Goal: Complete application form: Complete application form

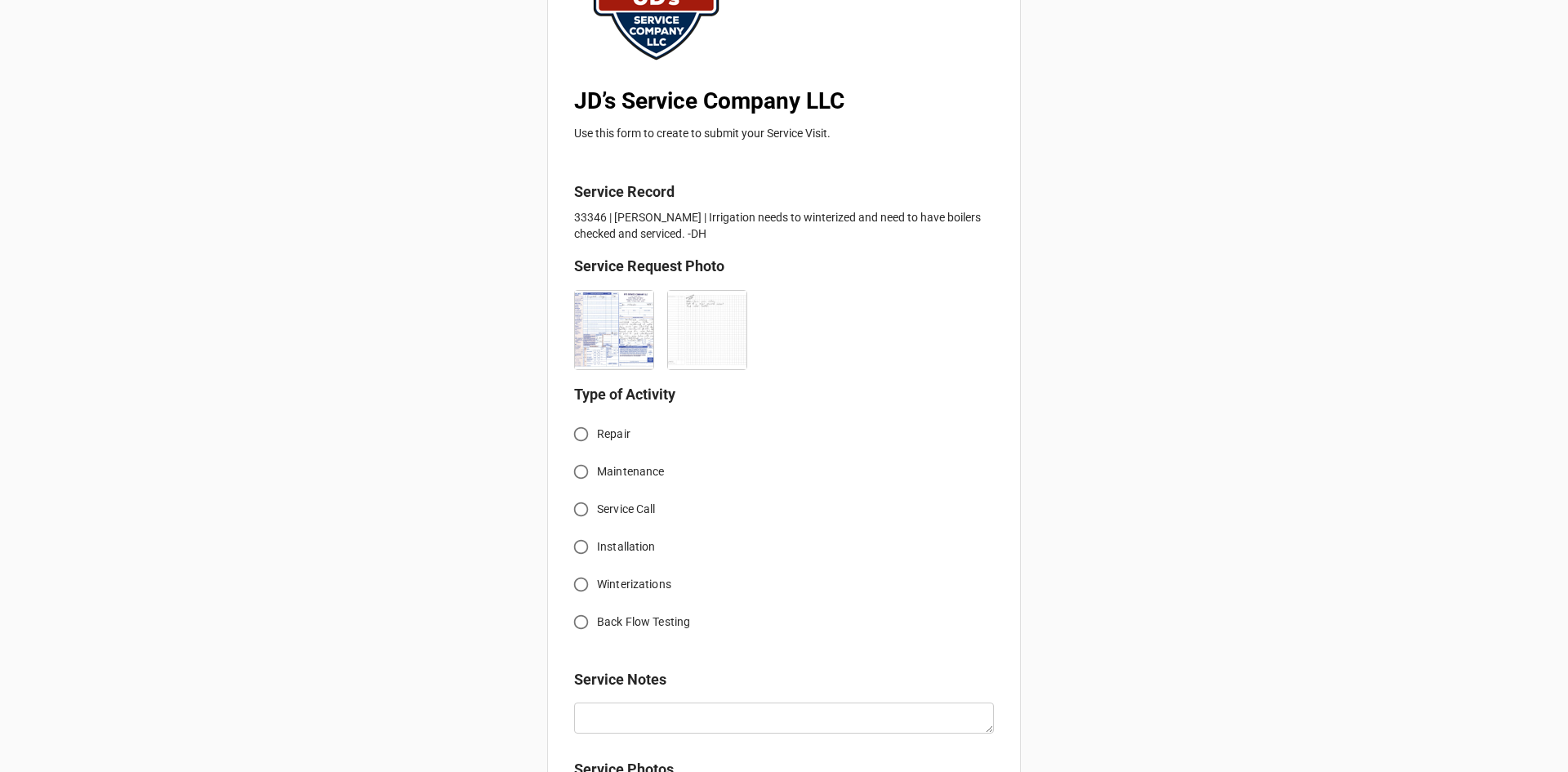
scroll to position [266, 0]
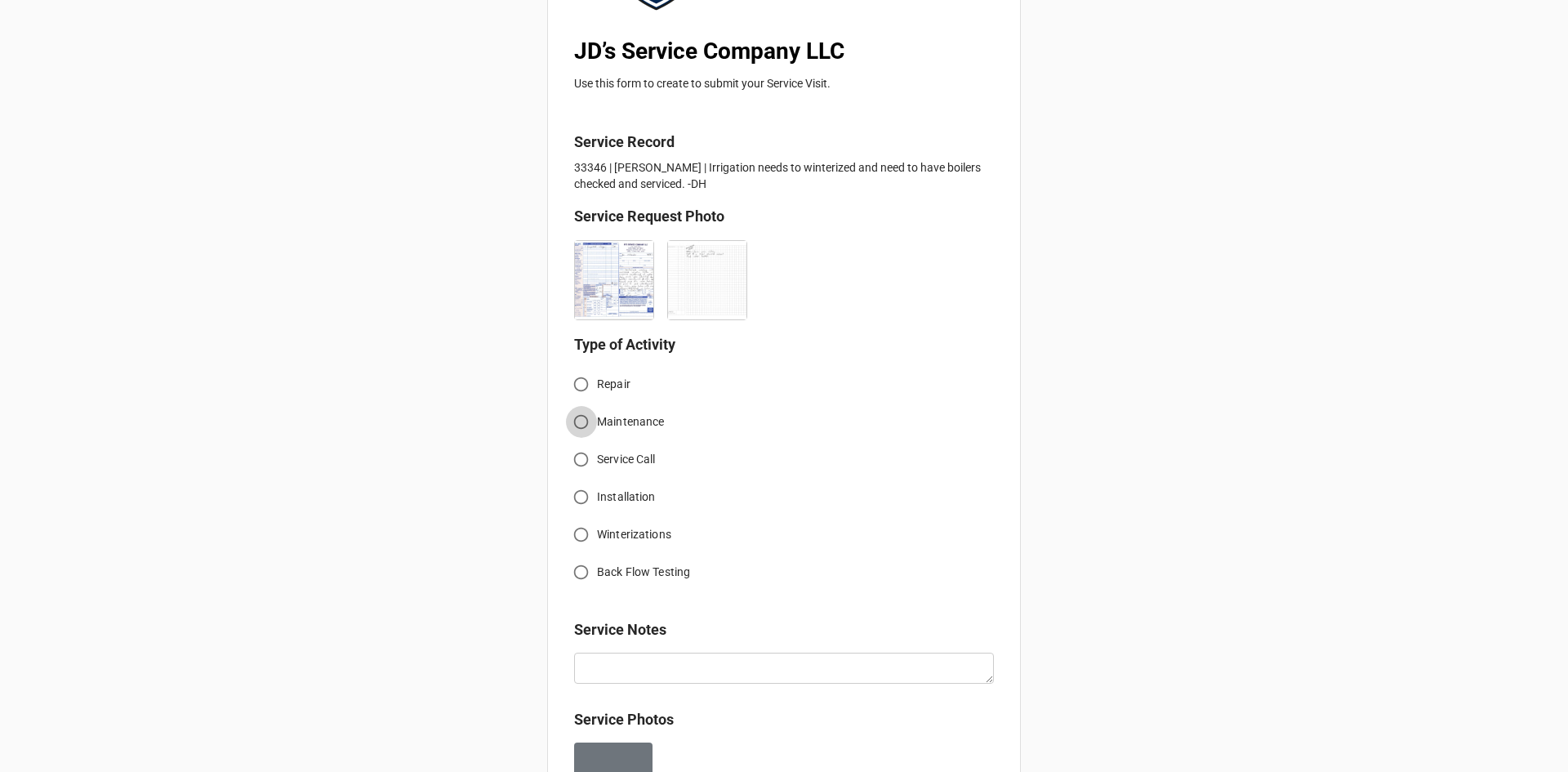
click at [580, 428] on input "Maintenance" at bounding box center [581, 421] width 32 height 32
radio input "true"
click at [581, 458] on input "Service Call" at bounding box center [581, 459] width 32 height 32
radio input "true"
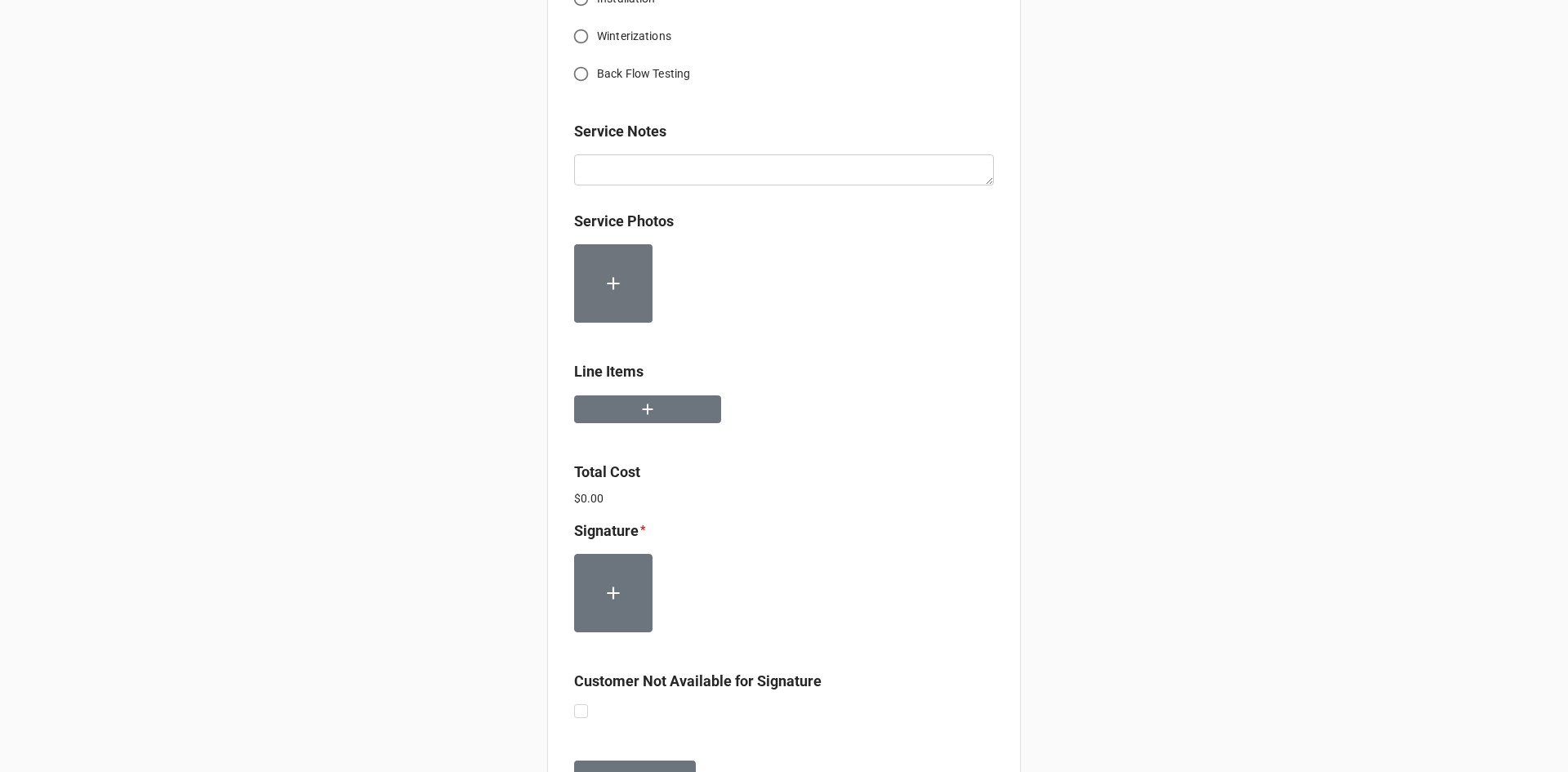
scroll to position [675, 0]
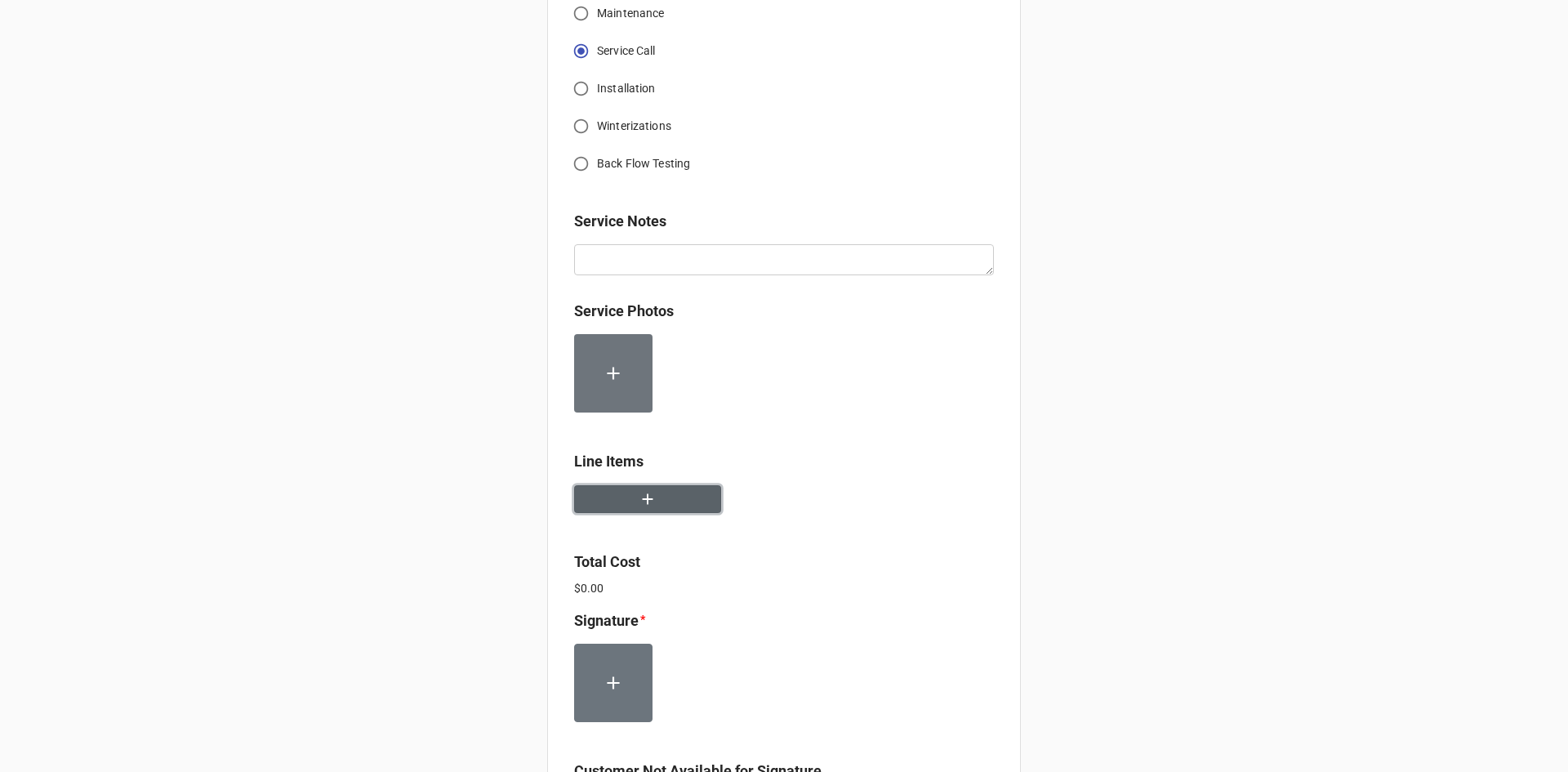
click at [657, 498] on button "button" at bounding box center [648, 499] width 147 height 28
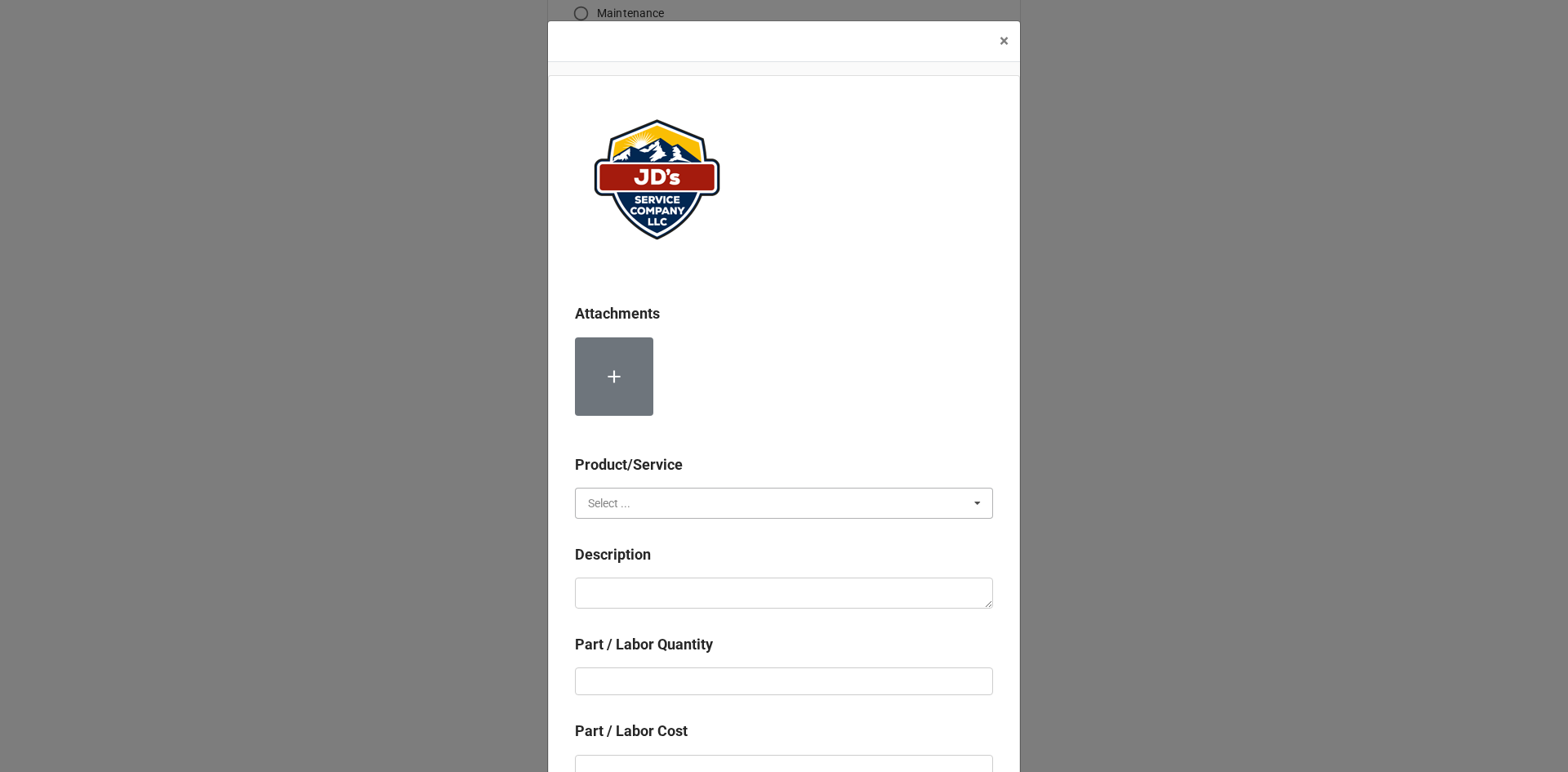
click at [689, 498] on input "text" at bounding box center [784, 503] width 417 height 29
click at [629, 534] on div "Services" at bounding box center [784, 533] width 417 height 30
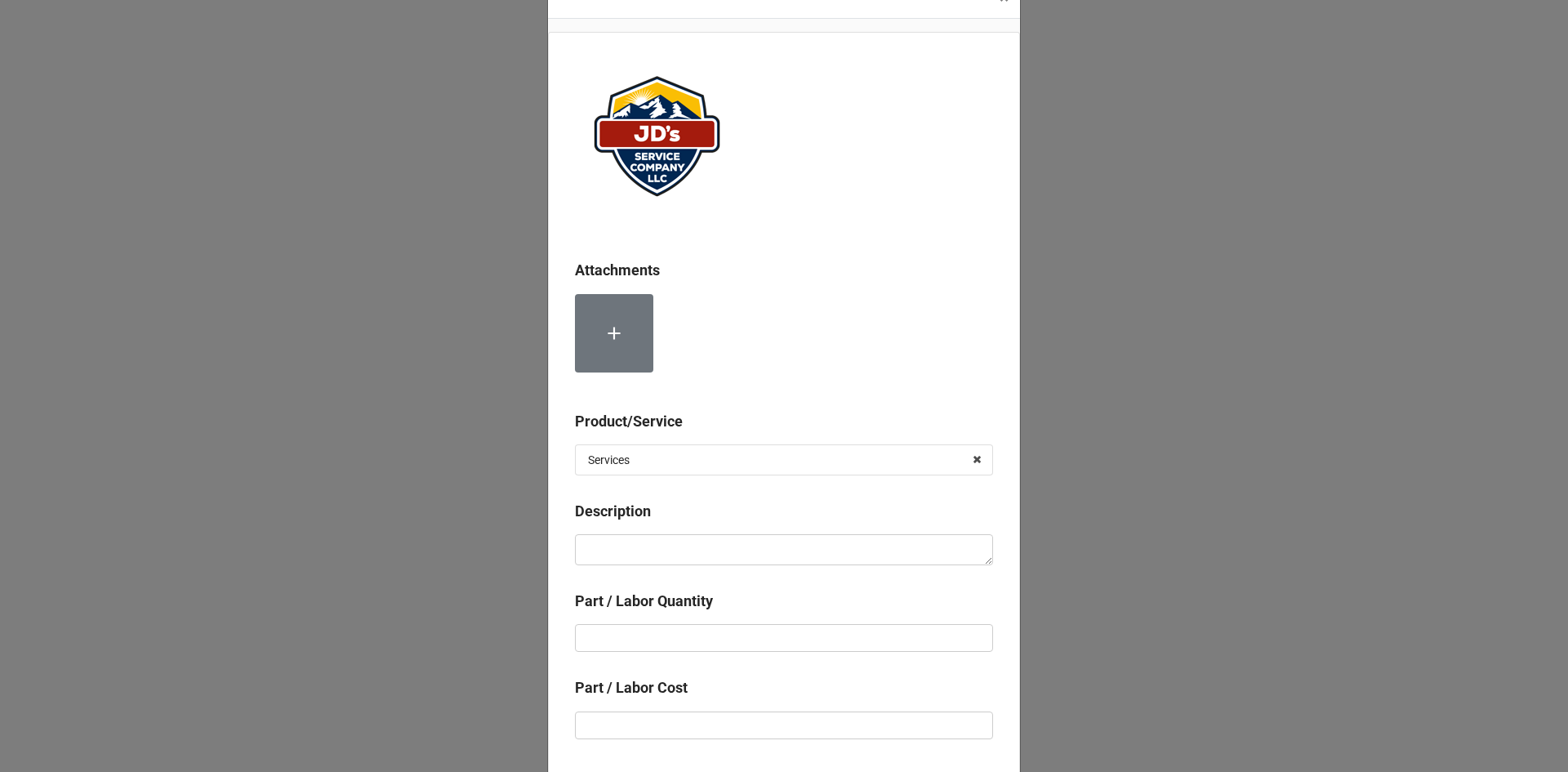
scroll to position [81, 0]
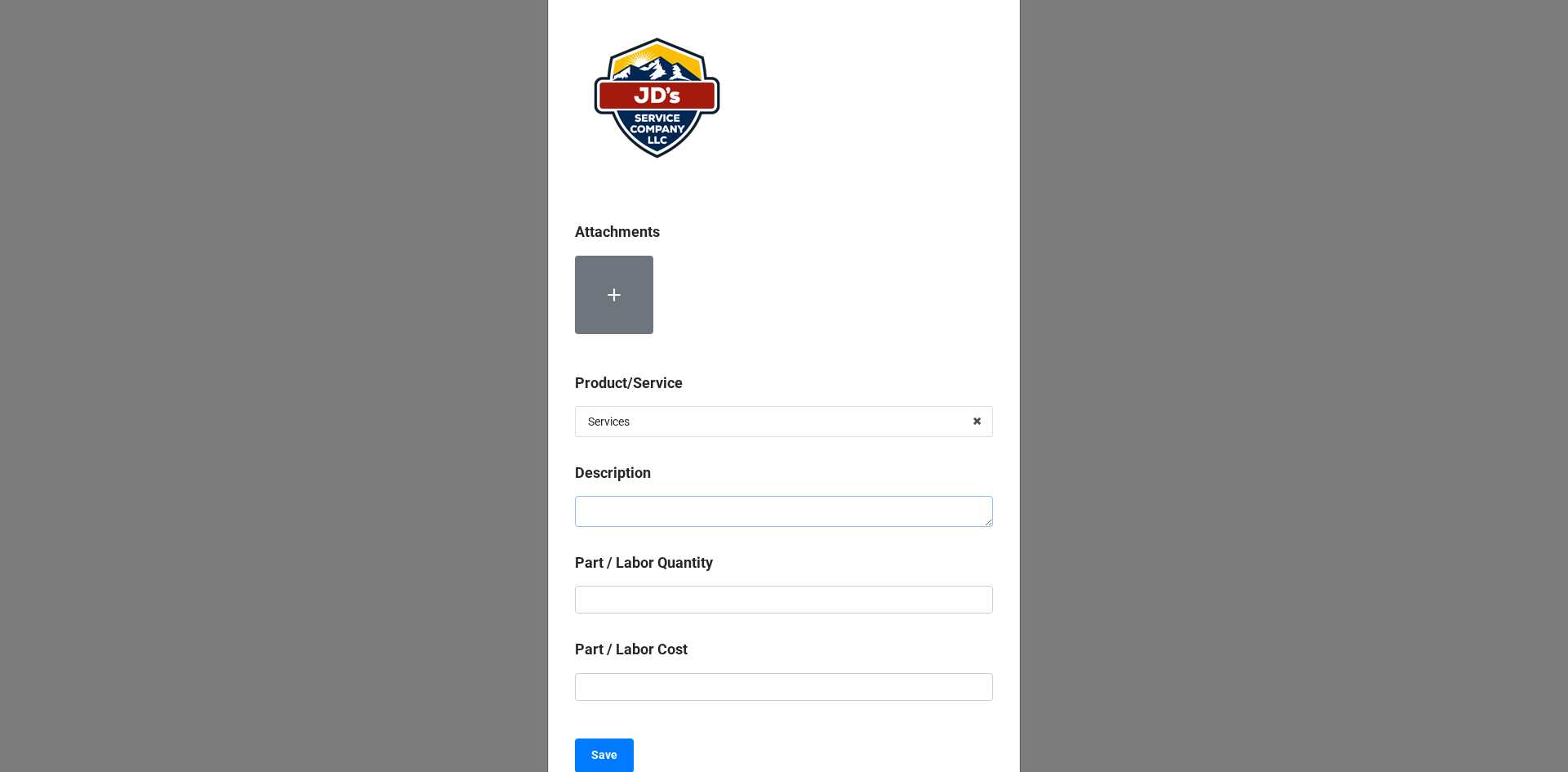
click at [750, 508] on textarea at bounding box center [784, 511] width 418 height 31
paste textarea "2:30pm-4:30pm; Service Address: [STREET_ADDRESS] [PERSON_NAME][GEOGRAPHIC_DATA]…"
type textarea "x"
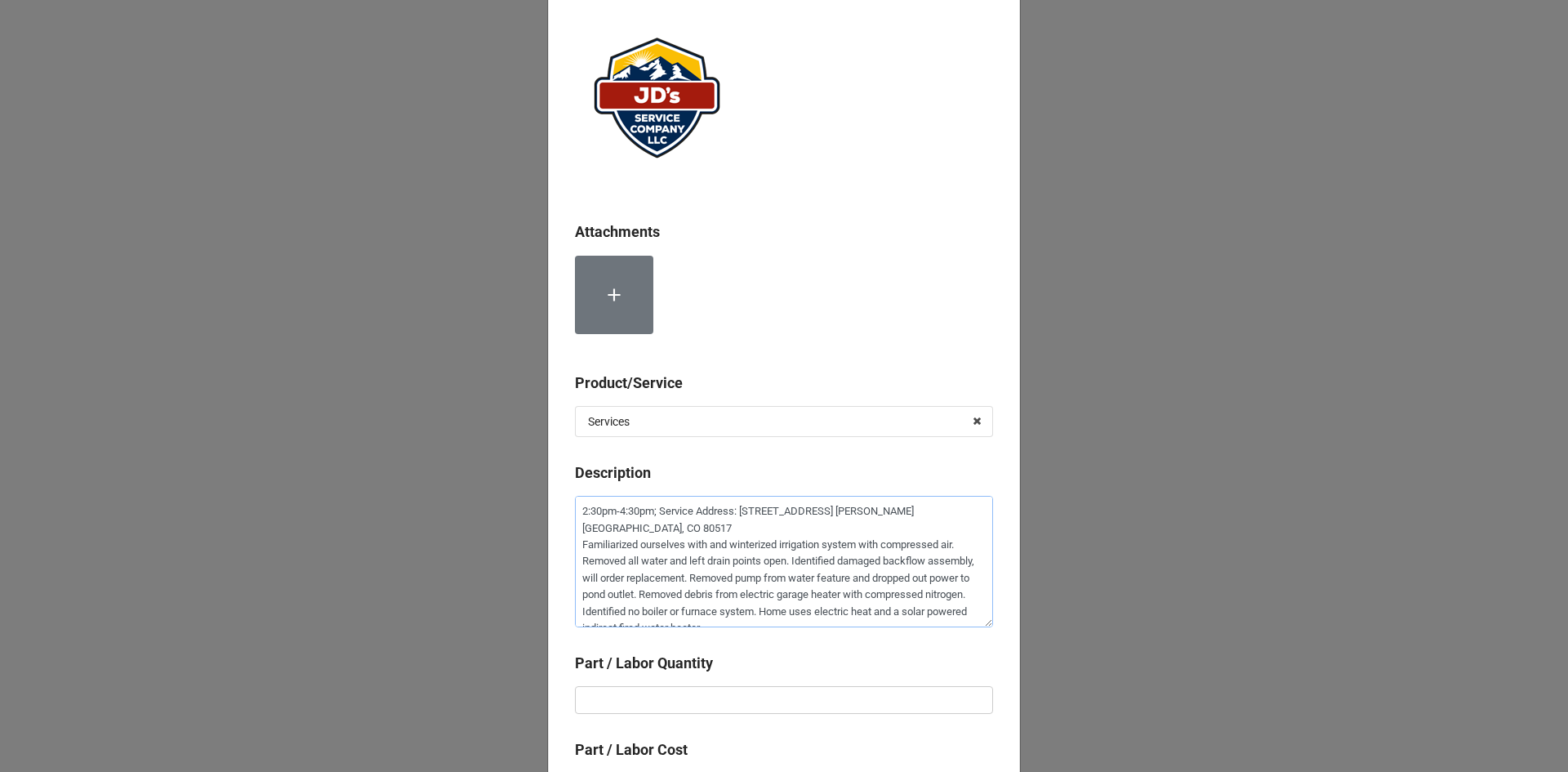
scroll to position [163, 0]
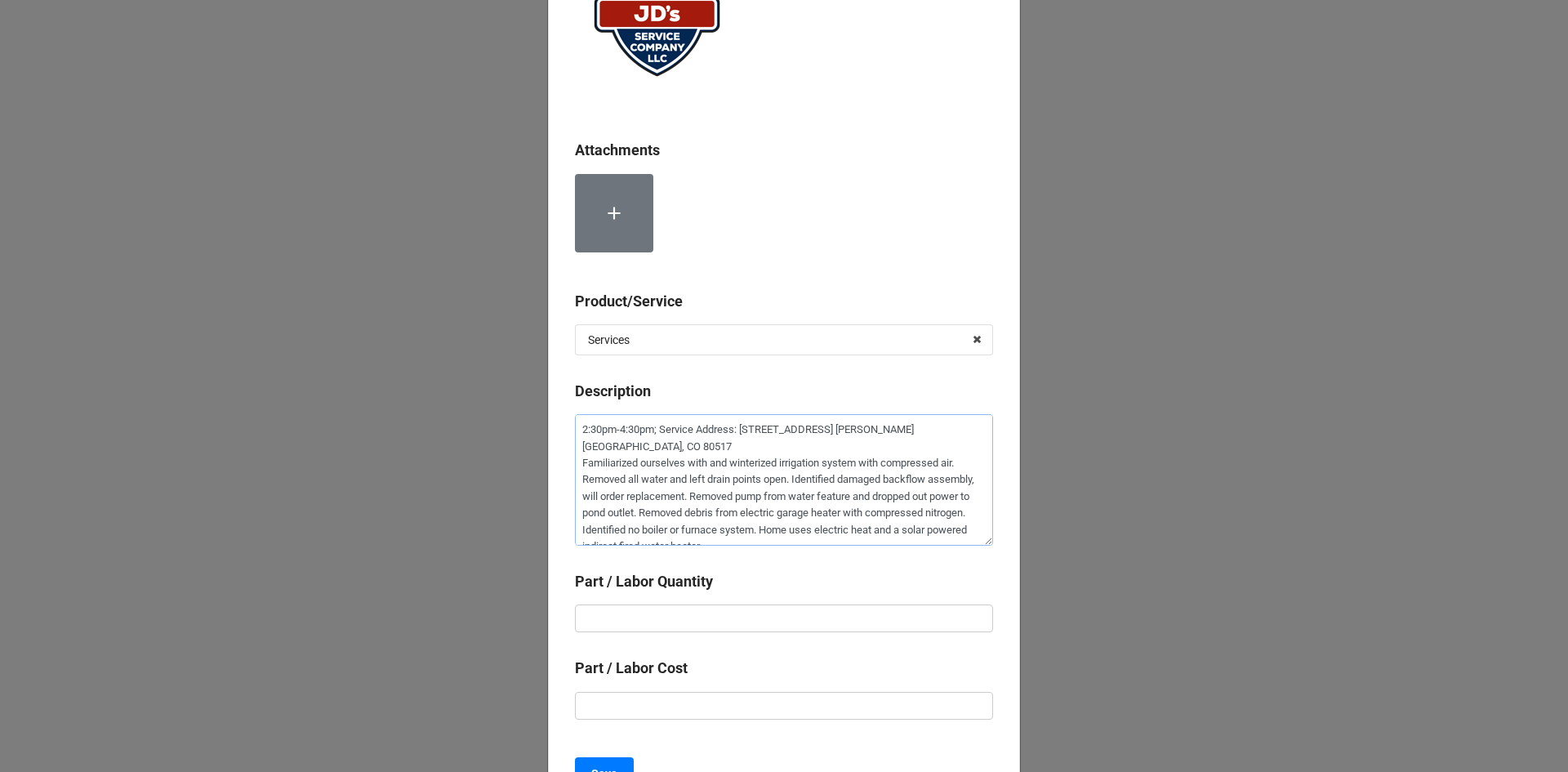
type textarea "2:30pm-4:30pm; Service Address: [STREET_ADDRESS] [PERSON_NAME][GEOGRAPHIC_DATA]…"
click at [727, 614] on input "text" at bounding box center [784, 617] width 418 height 27
type textarea "x"
type input "2"
click at [706, 703] on input "text" at bounding box center [784, 705] width 418 height 27
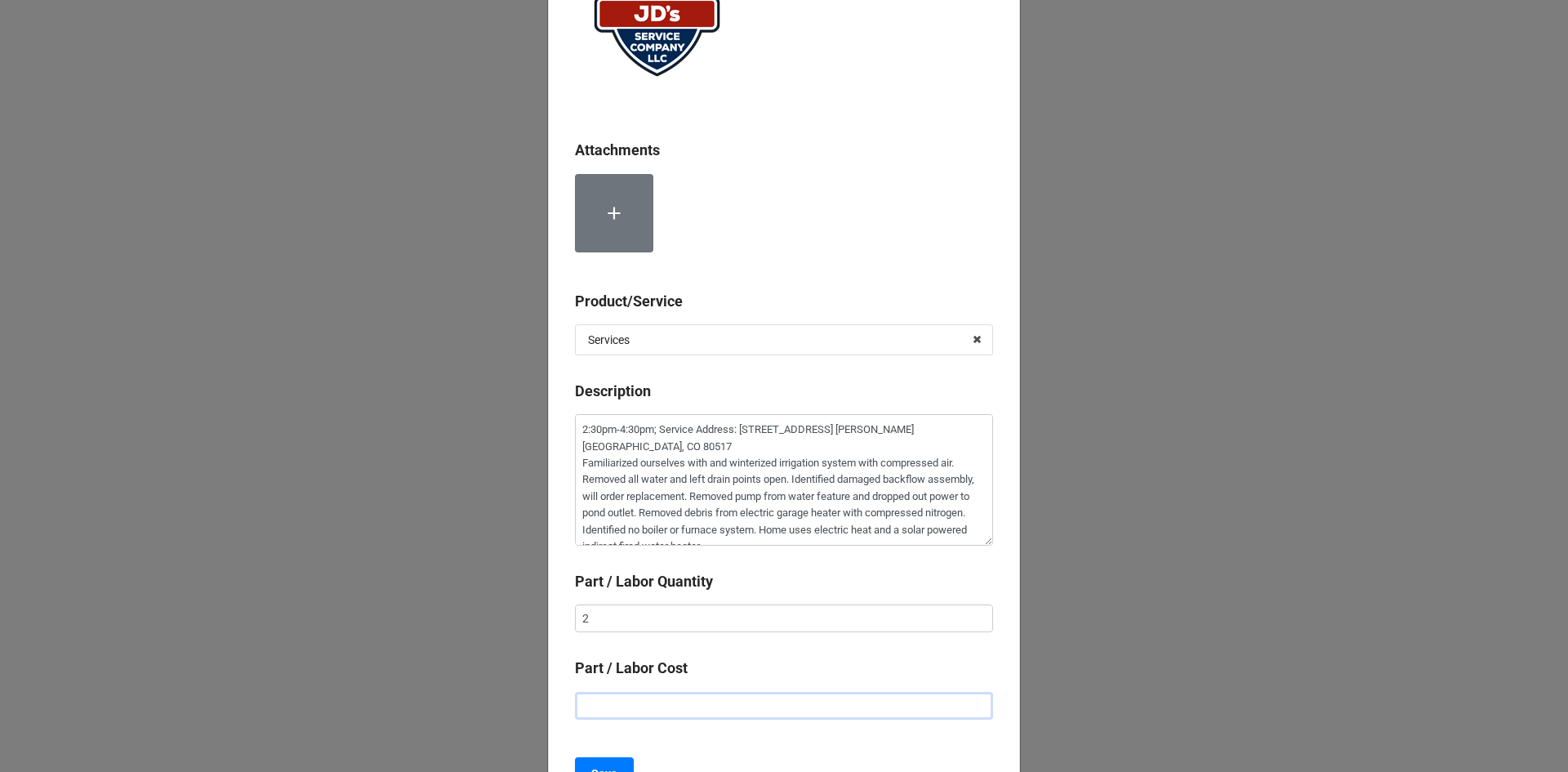
type textarea "x"
type input "$2.00"
type textarea "x"
type input "$22.00"
type textarea "x"
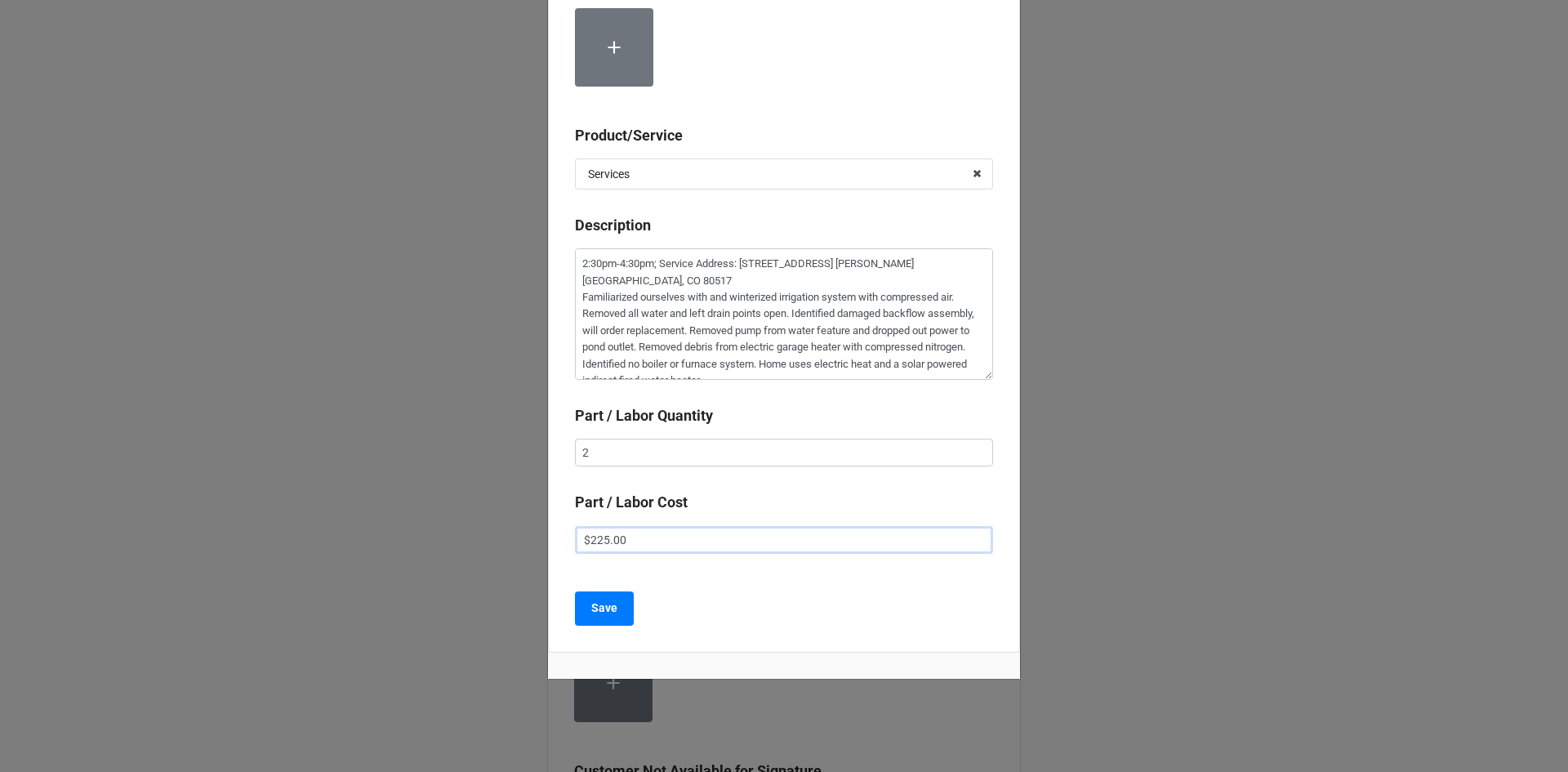
scroll to position [338, 0]
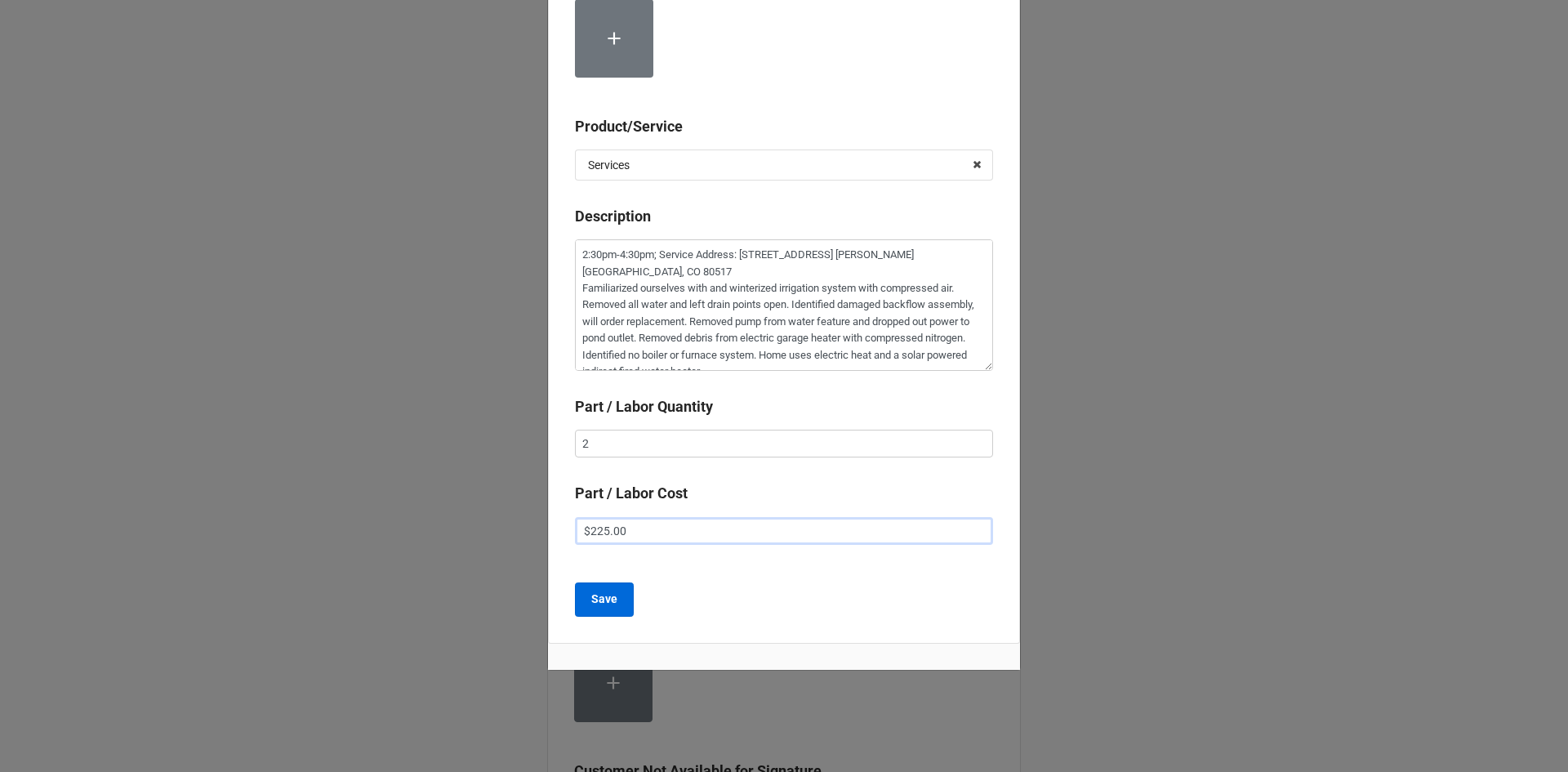
type input "$225.00"
click at [612, 601] on b "Save" at bounding box center [605, 599] width 26 height 17
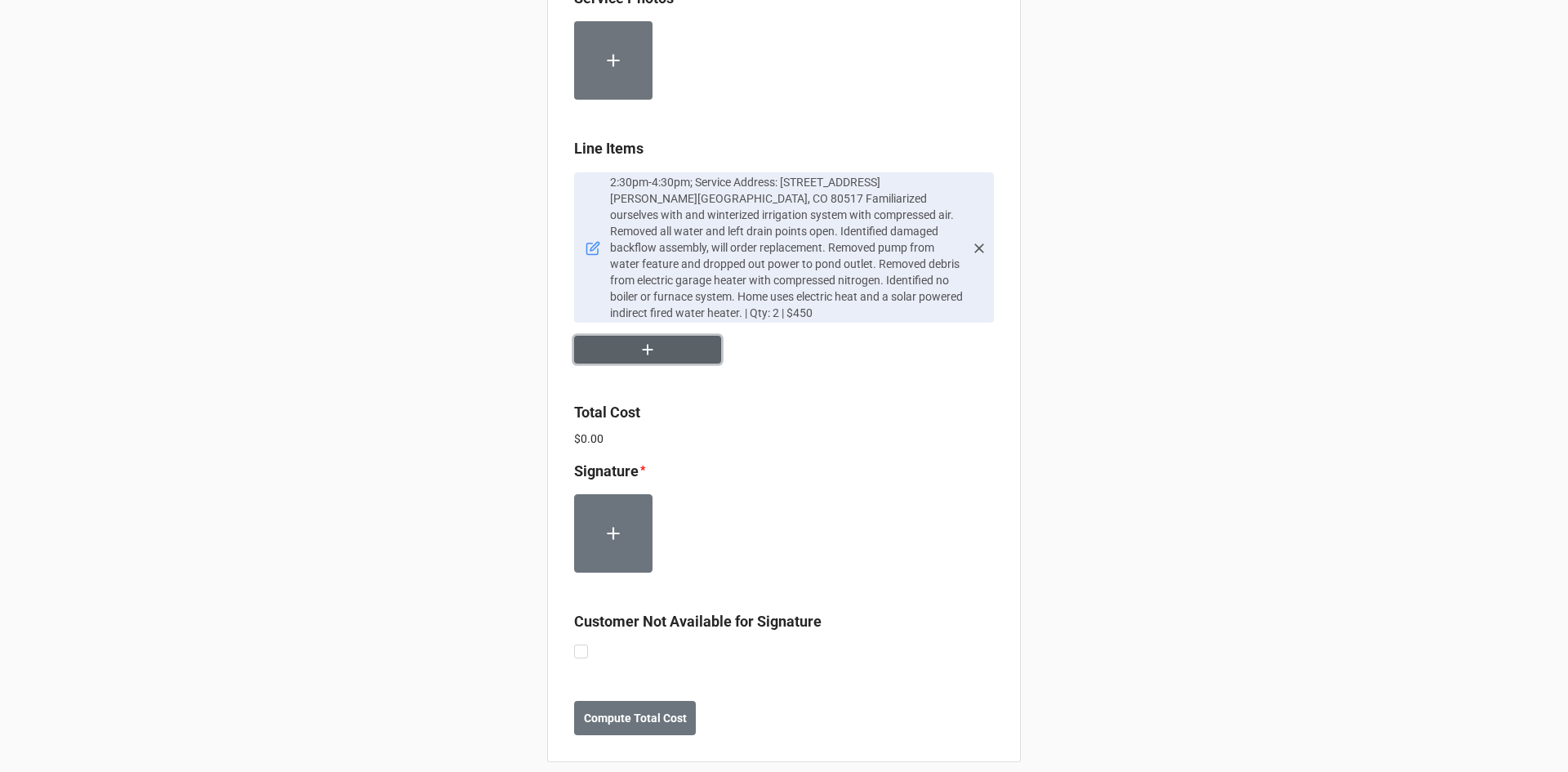
scroll to position [988, 0]
click at [641, 345] on button "button" at bounding box center [648, 349] width 147 height 28
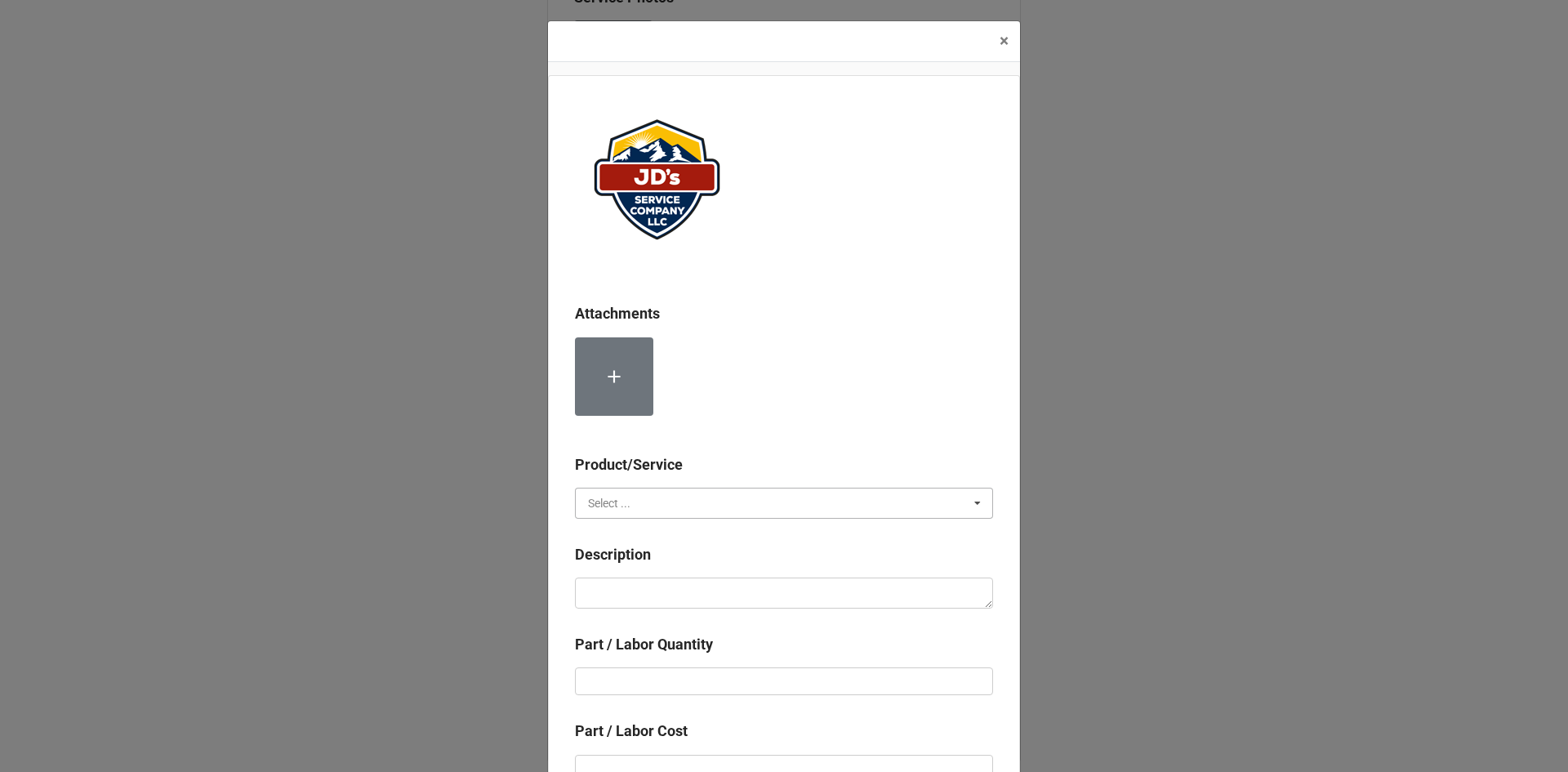
click at [711, 507] on input "text" at bounding box center [784, 503] width 417 height 29
click at [651, 562] on span "Material Cost" at bounding box center [623, 563] width 68 height 13
click at [646, 584] on textarea at bounding box center [784, 592] width 418 height 31
type textarea "x"
type textarea "c"
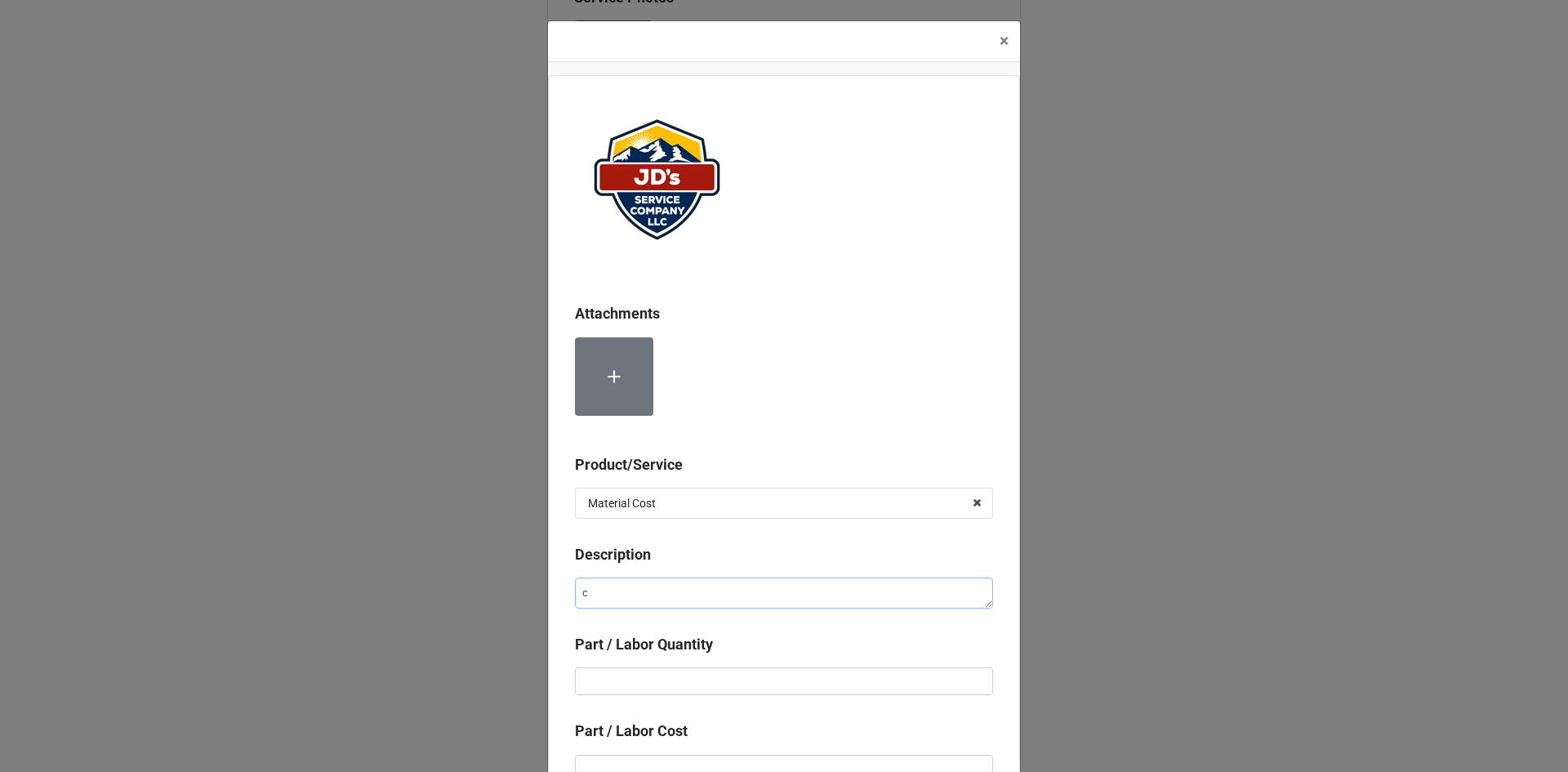
type textarea "x"
type textarea "co"
type textarea "x"
type textarea "com"
type textarea "x"
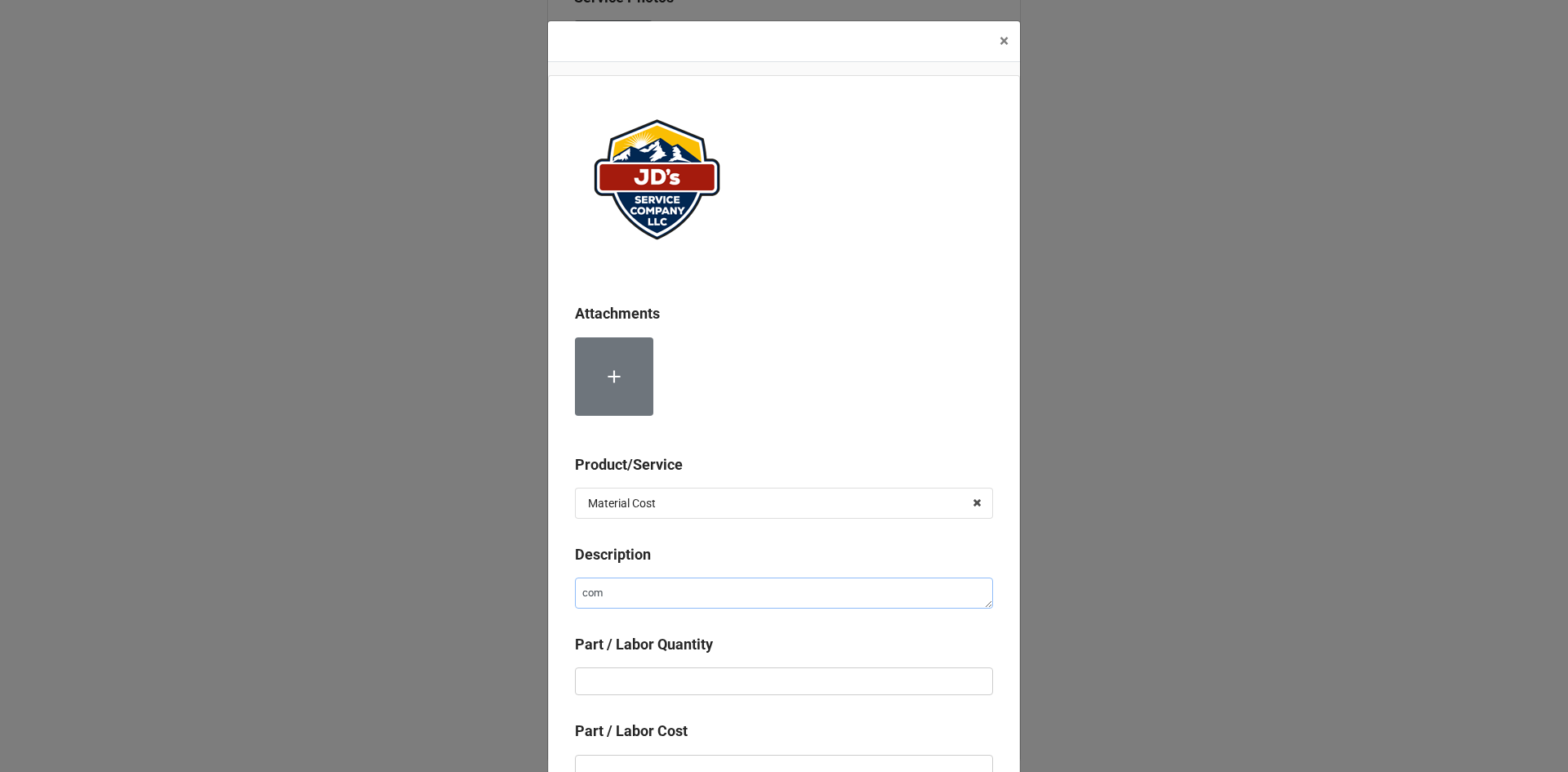
type textarea "comp"
type textarea "x"
type textarea "c"
type textarea "x"
type textarea "C"
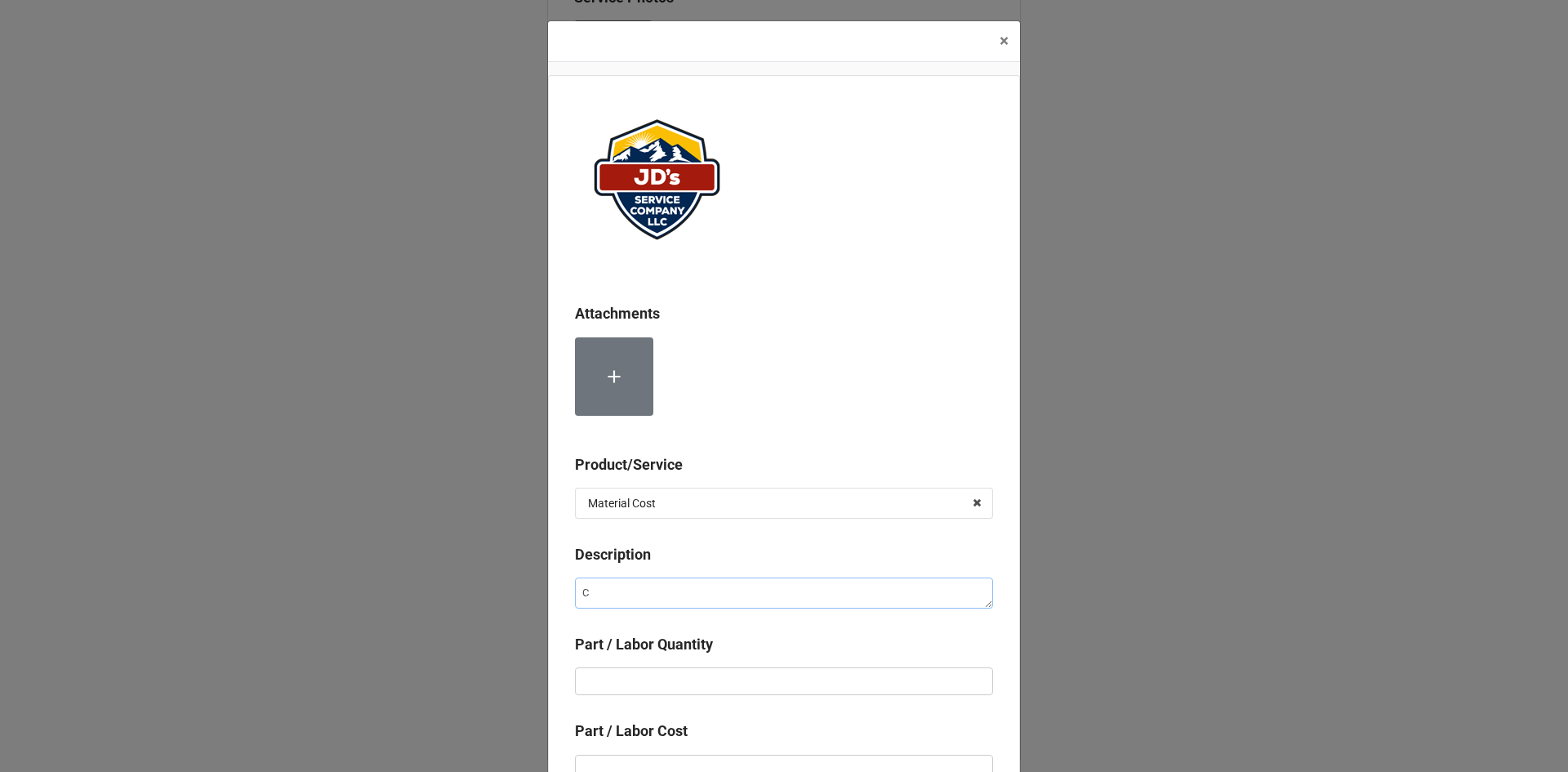
type textarea "x"
type textarea "Co"
type textarea "x"
type textarea "Com"
type textarea "x"
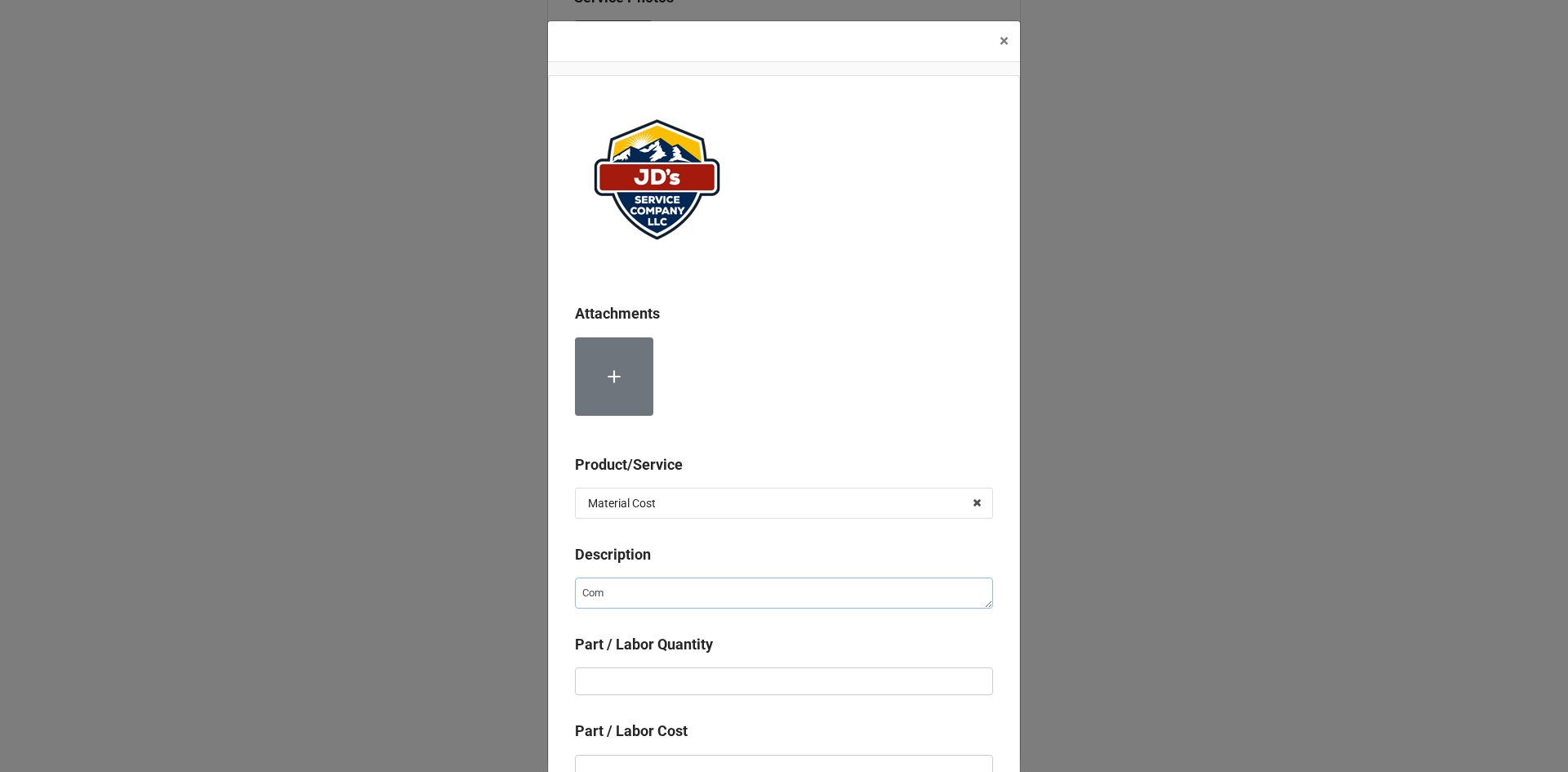
type textarea "Comp"
type textarea "x"
type textarea "Compr"
type textarea "x"
type textarea "Compre"
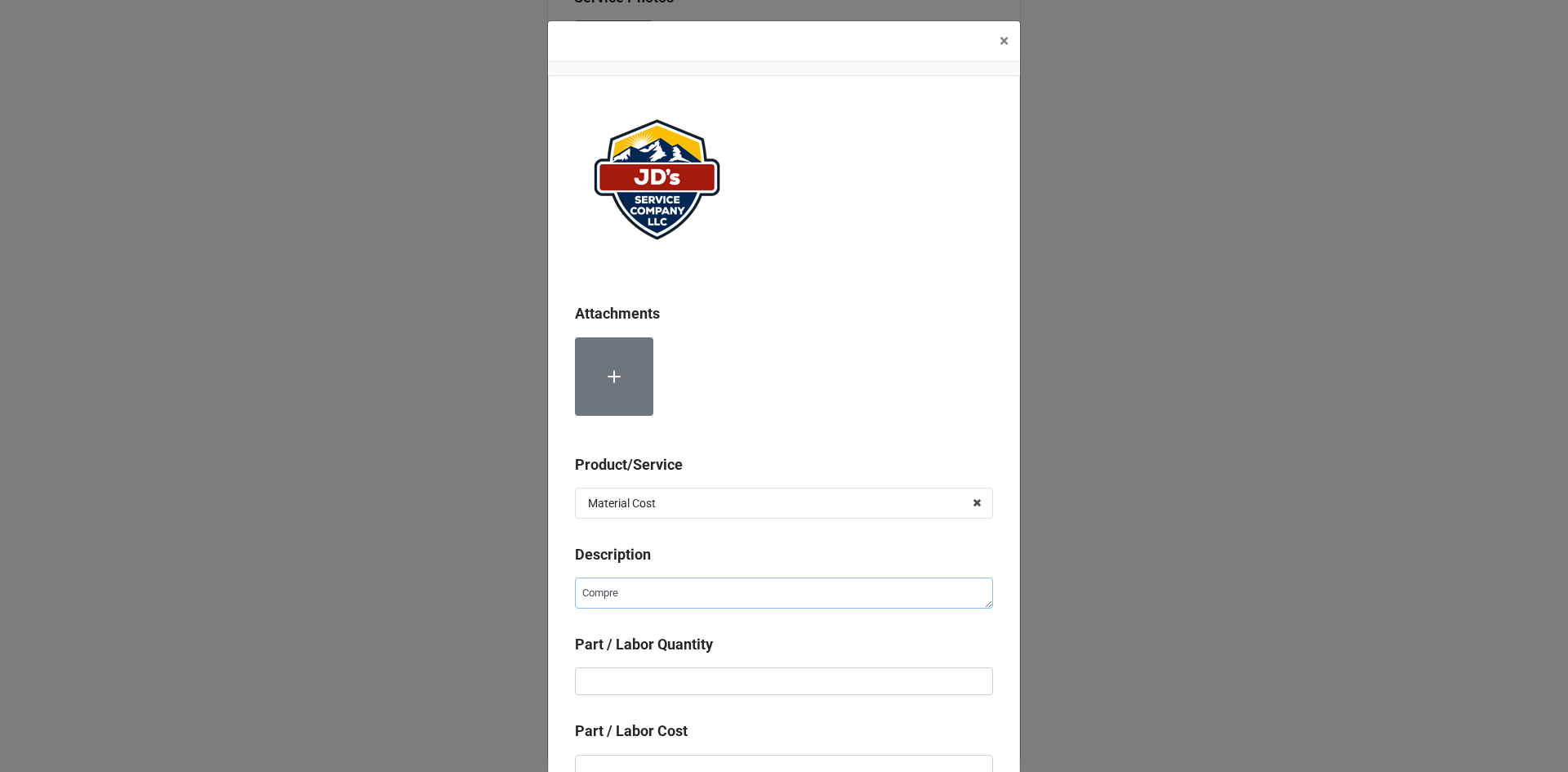
type textarea "x"
type textarea "Compres"
type textarea "x"
type textarea "Compress"
type textarea "x"
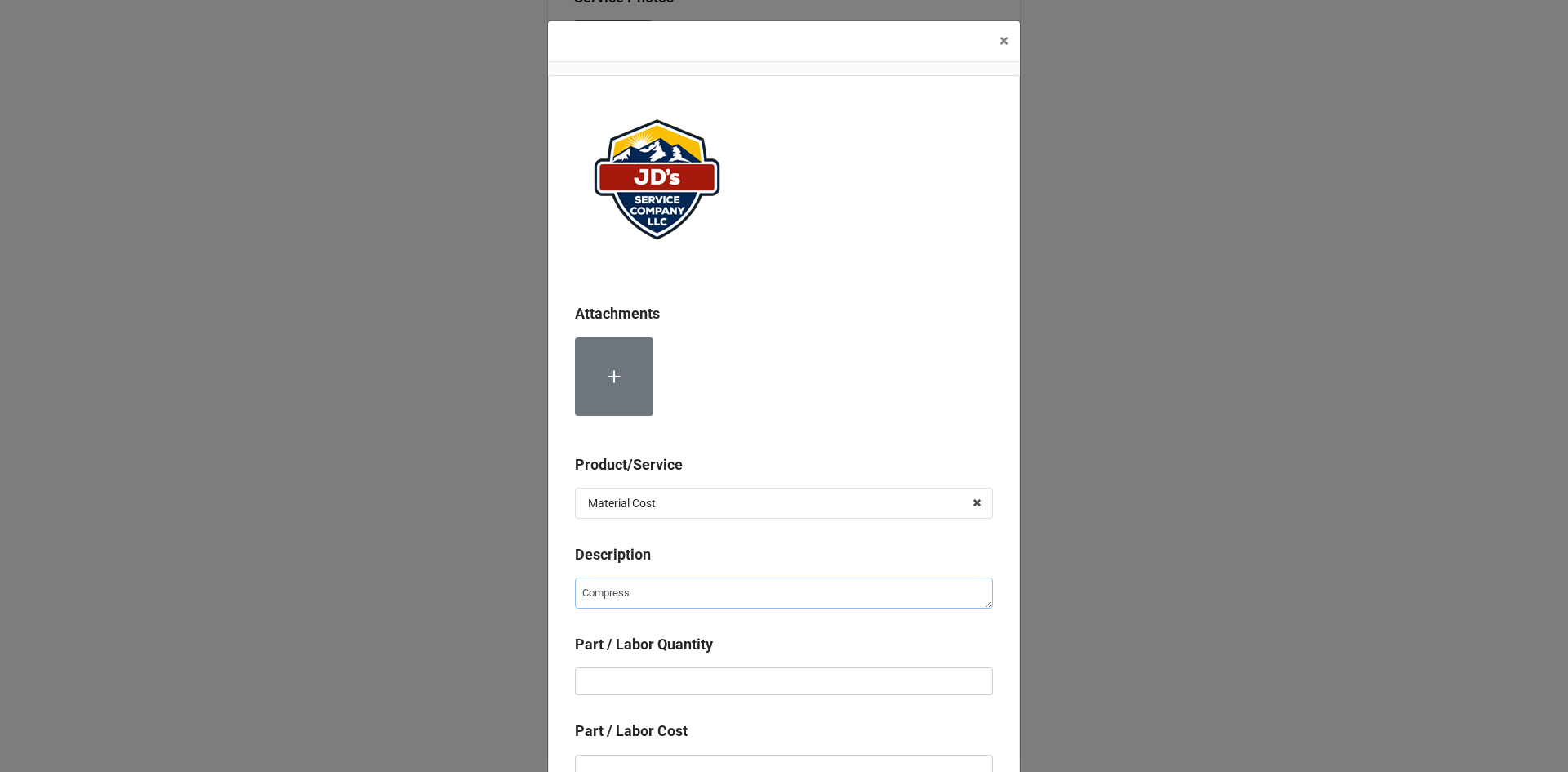
type textarea "Compresse"
type textarea "x"
type textarea "Compressed"
type textarea "x"
type textarea "Compressed"
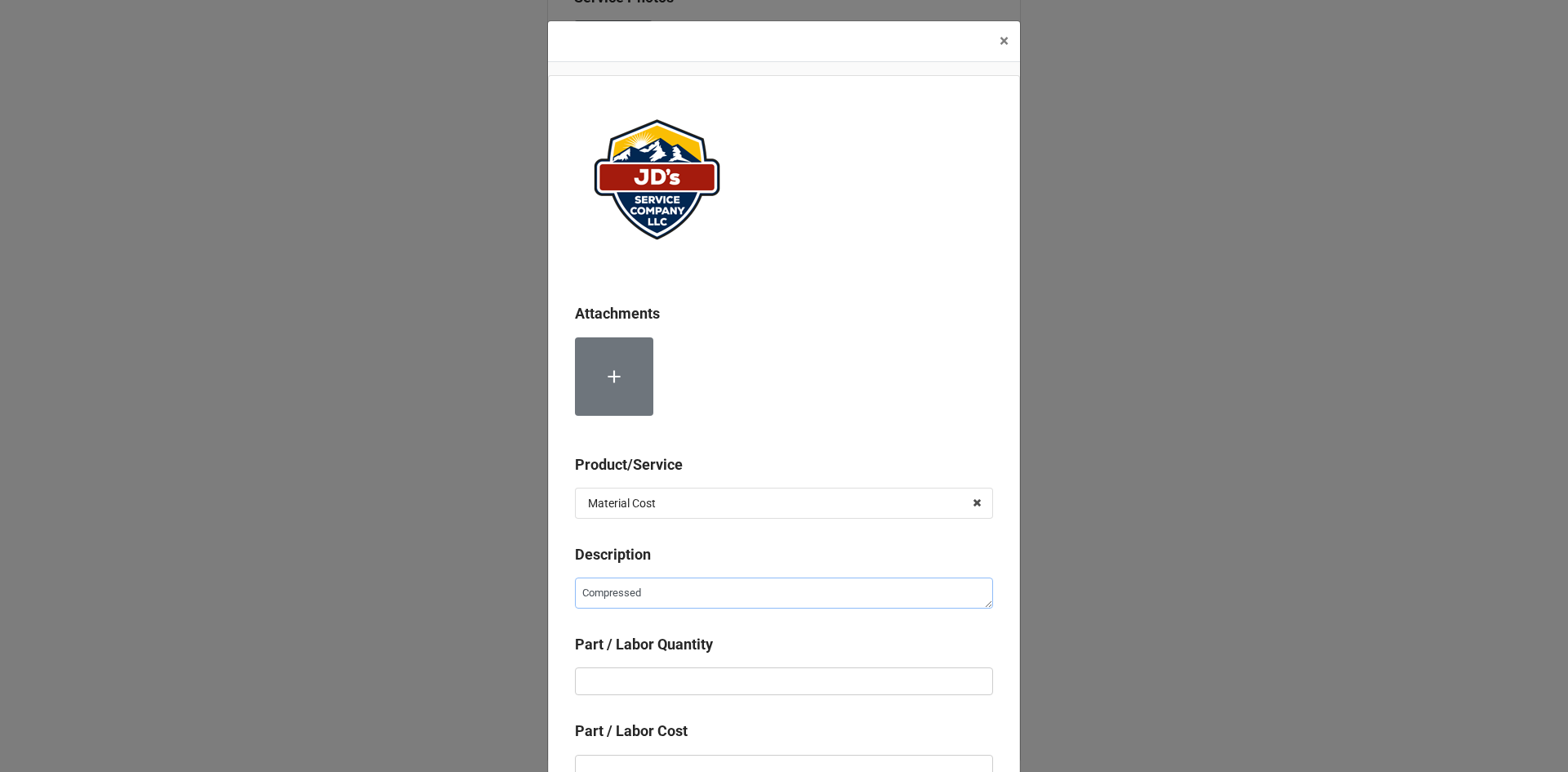
type textarea "x"
type textarea "Compressed N"
type textarea "x"
type textarea "Compressed Ne"
type textarea "x"
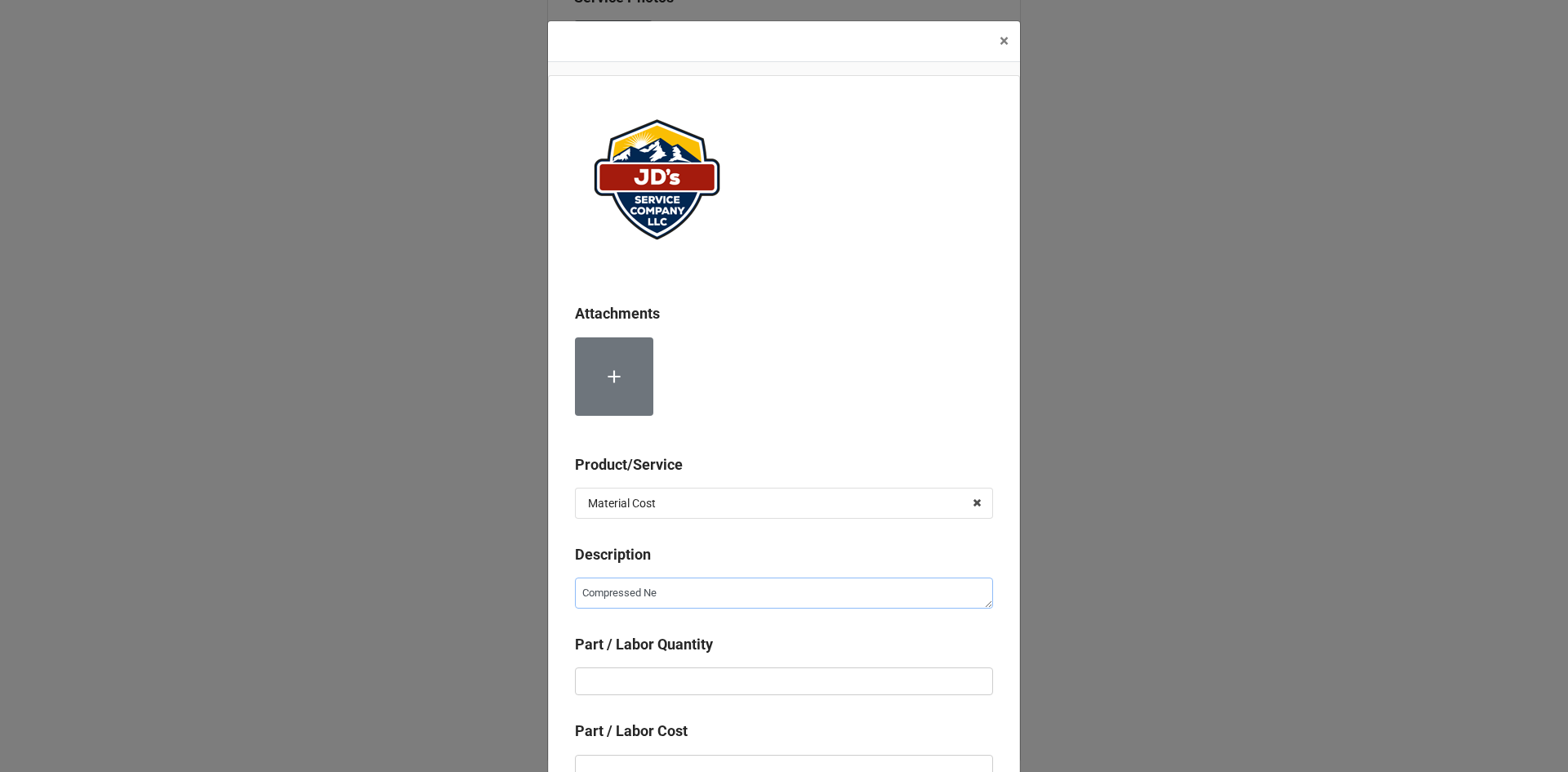
type textarea "Compressed N"
type textarea "x"
type textarea "Compressed Ni"
type textarea "x"
type textarea "Compressed Nit"
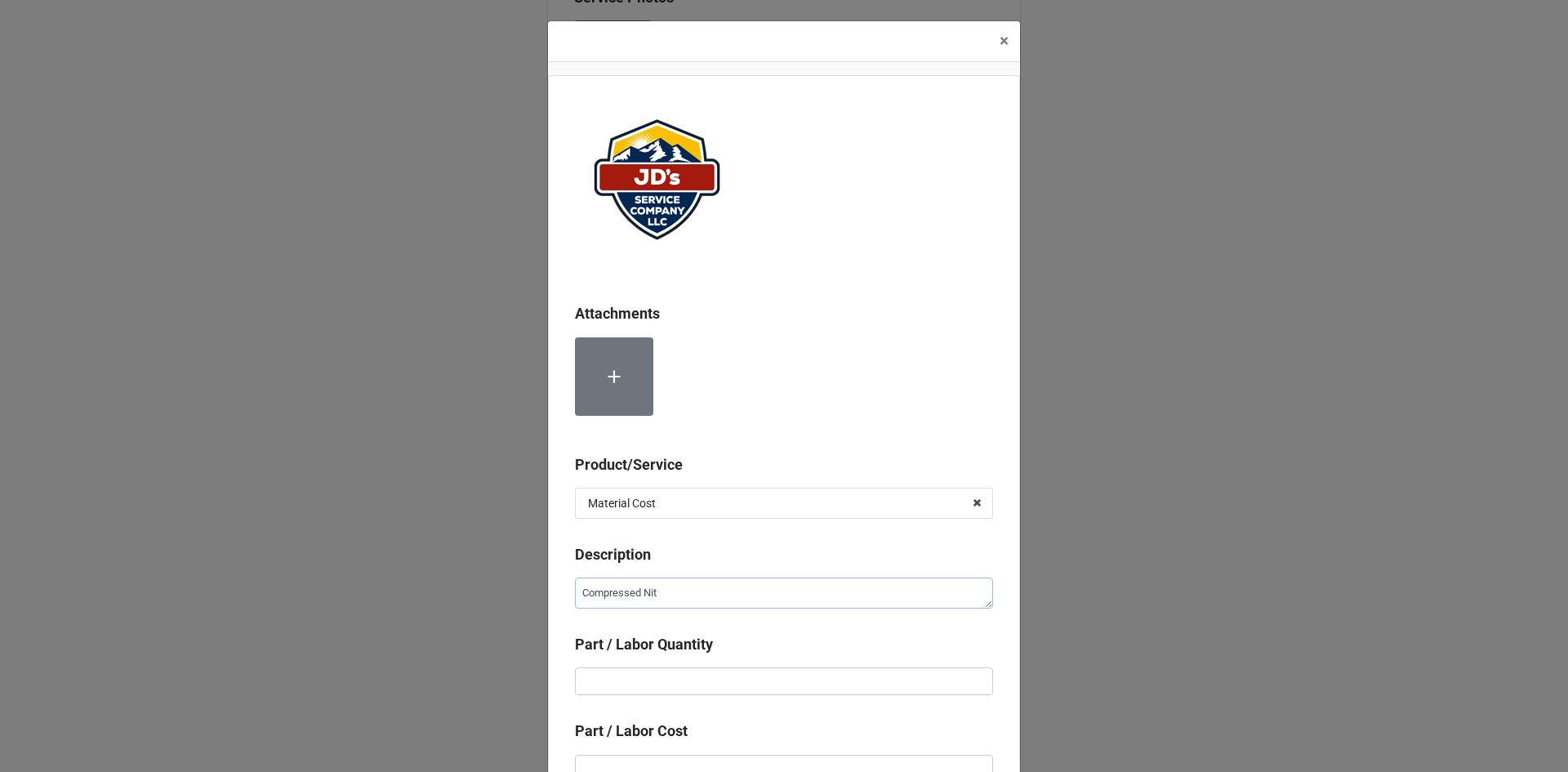
type textarea "x"
type textarea "Compressed Nitr"
type textarea "x"
type textarea "Compressed Nitro"
type textarea "x"
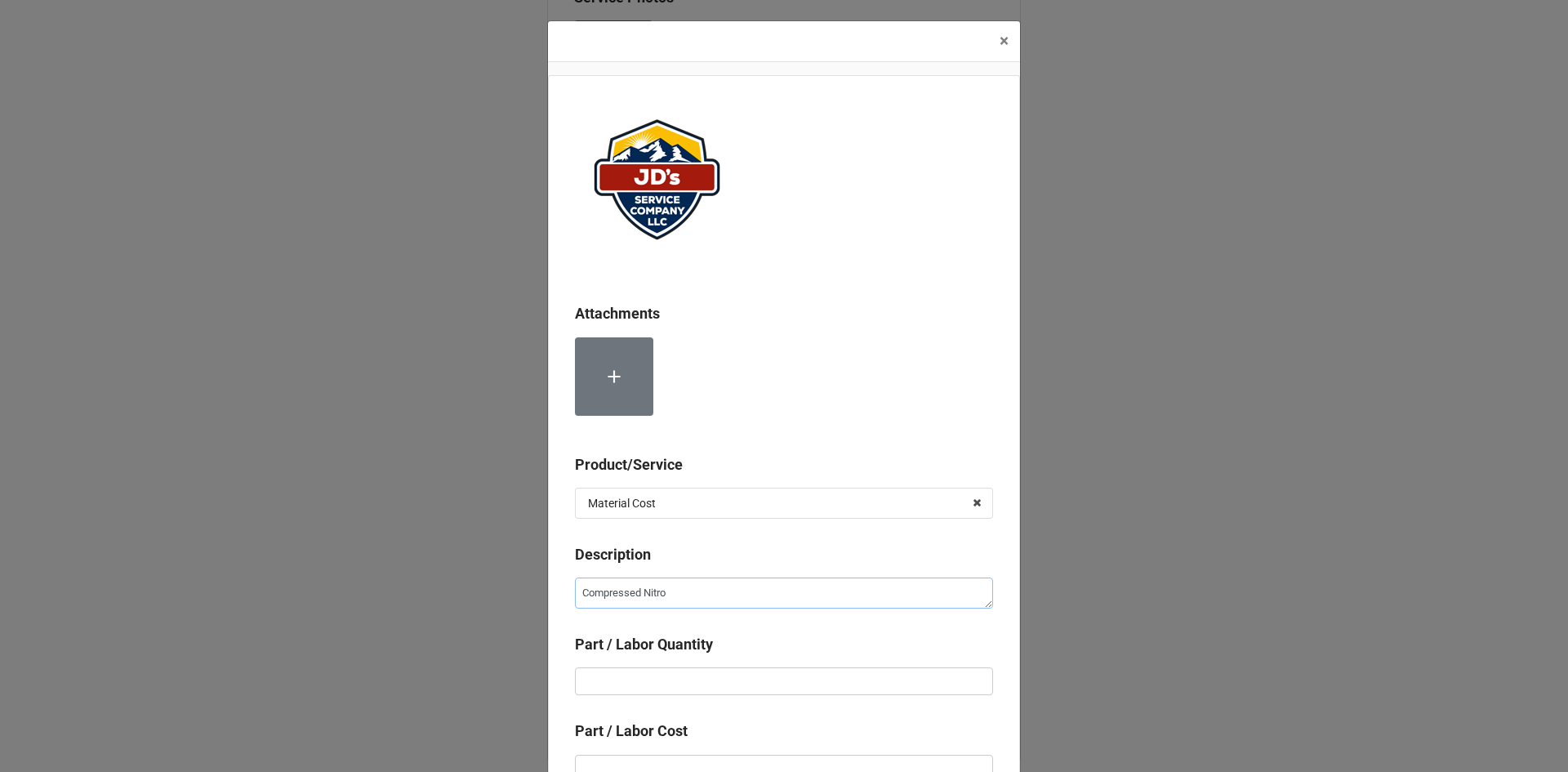
type textarea "Compressed Nitrot"
type textarea "x"
type textarea "Compressed Nitrote"
type textarea "x"
type textarea "Compressed Nitrot"
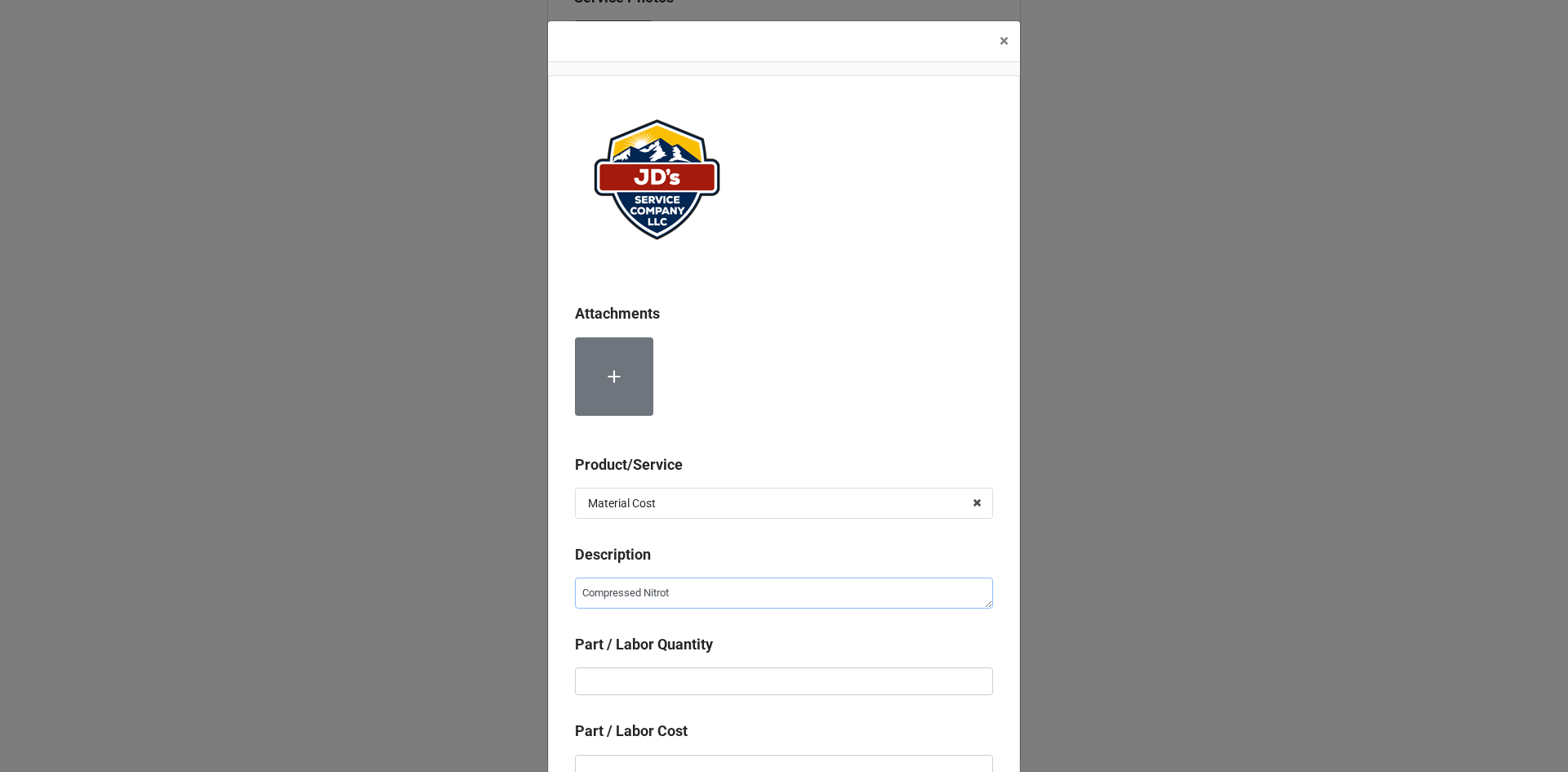
type textarea "x"
type textarea "Compressed Nitro"
type textarea "x"
type textarea "Compressed Nitrog"
type textarea "x"
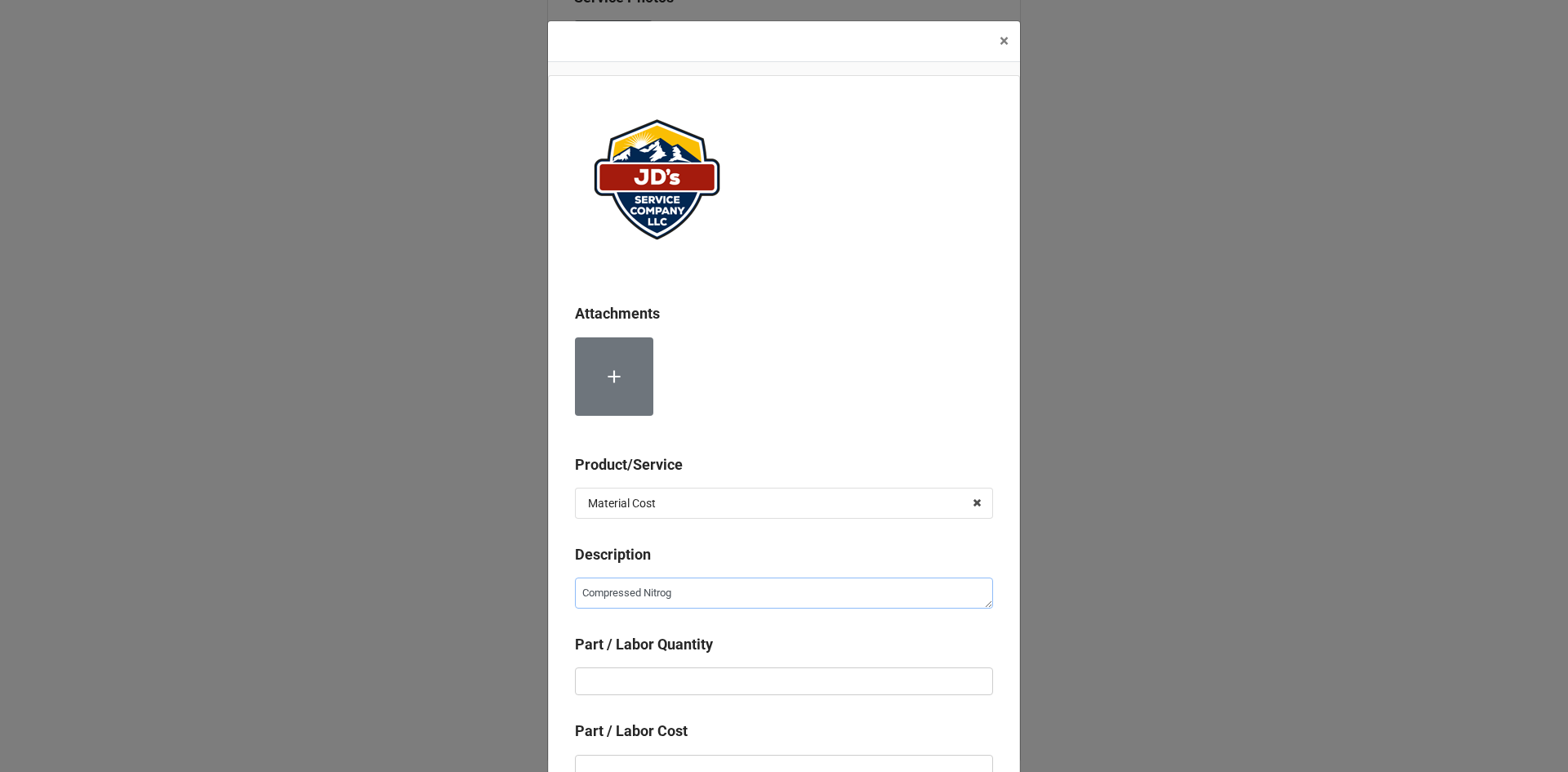
type textarea "Compressed Nitroge"
type textarea "x"
type textarea "Compressed Nitrogen"
drag, startPoint x: 779, startPoint y: 677, endPoint x: 779, endPoint y: 664, distance: 13.0
click at [779, 676] on input "text" at bounding box center [784, 680] width 418 height 27
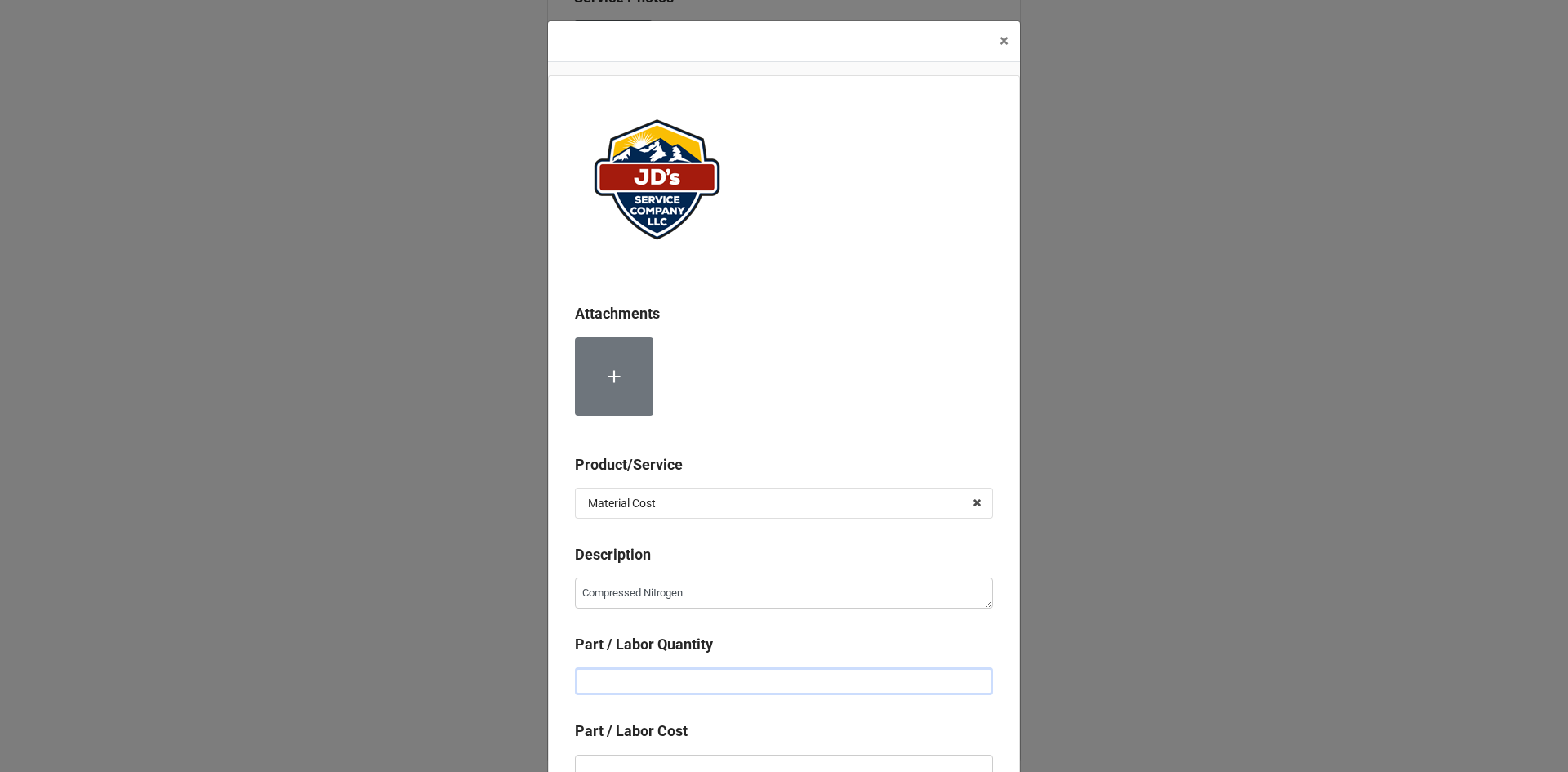
type textarea "x"
type input "1"
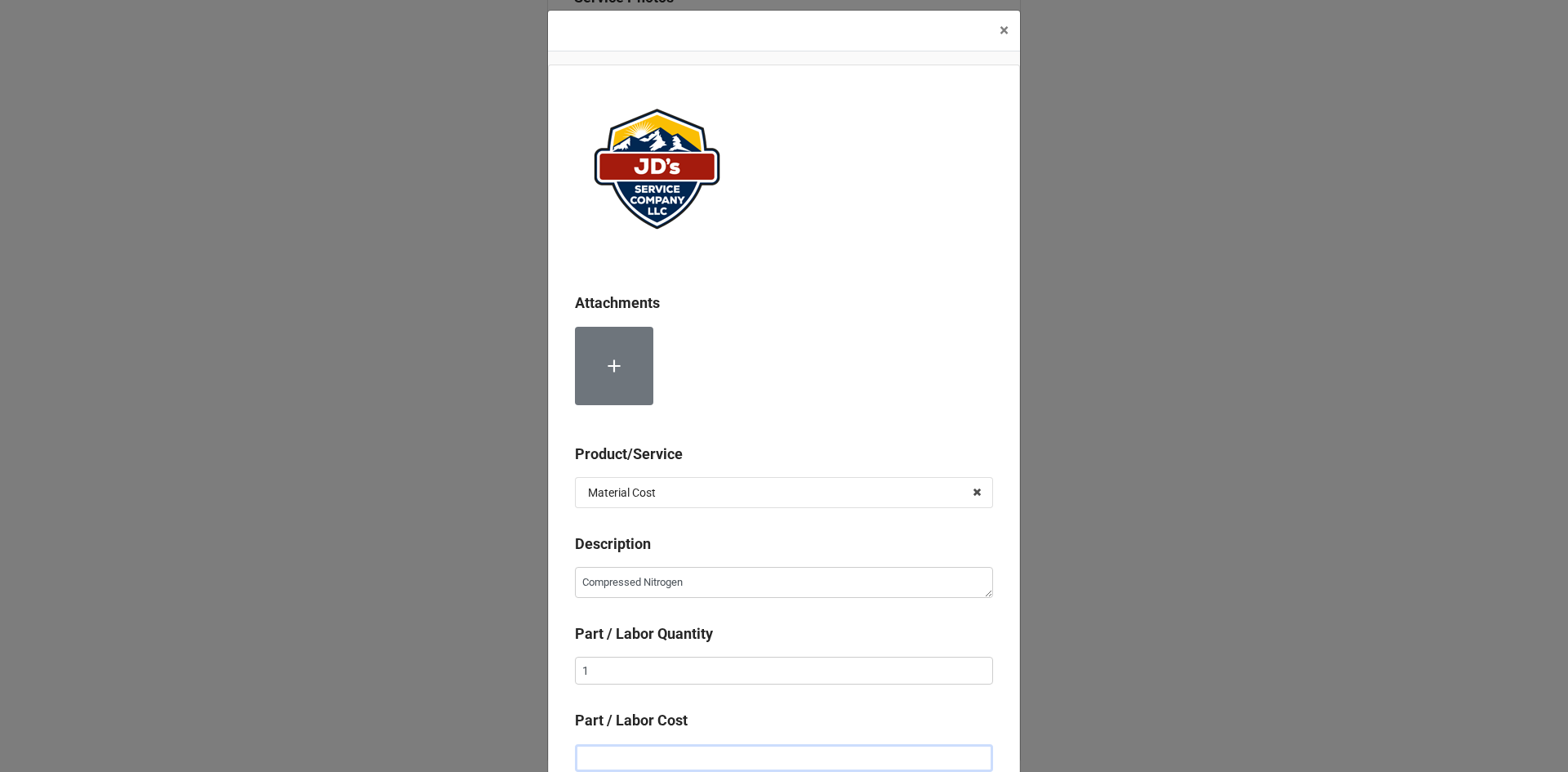
type textarea "x"
type input "$2.00"
type textarea "x"
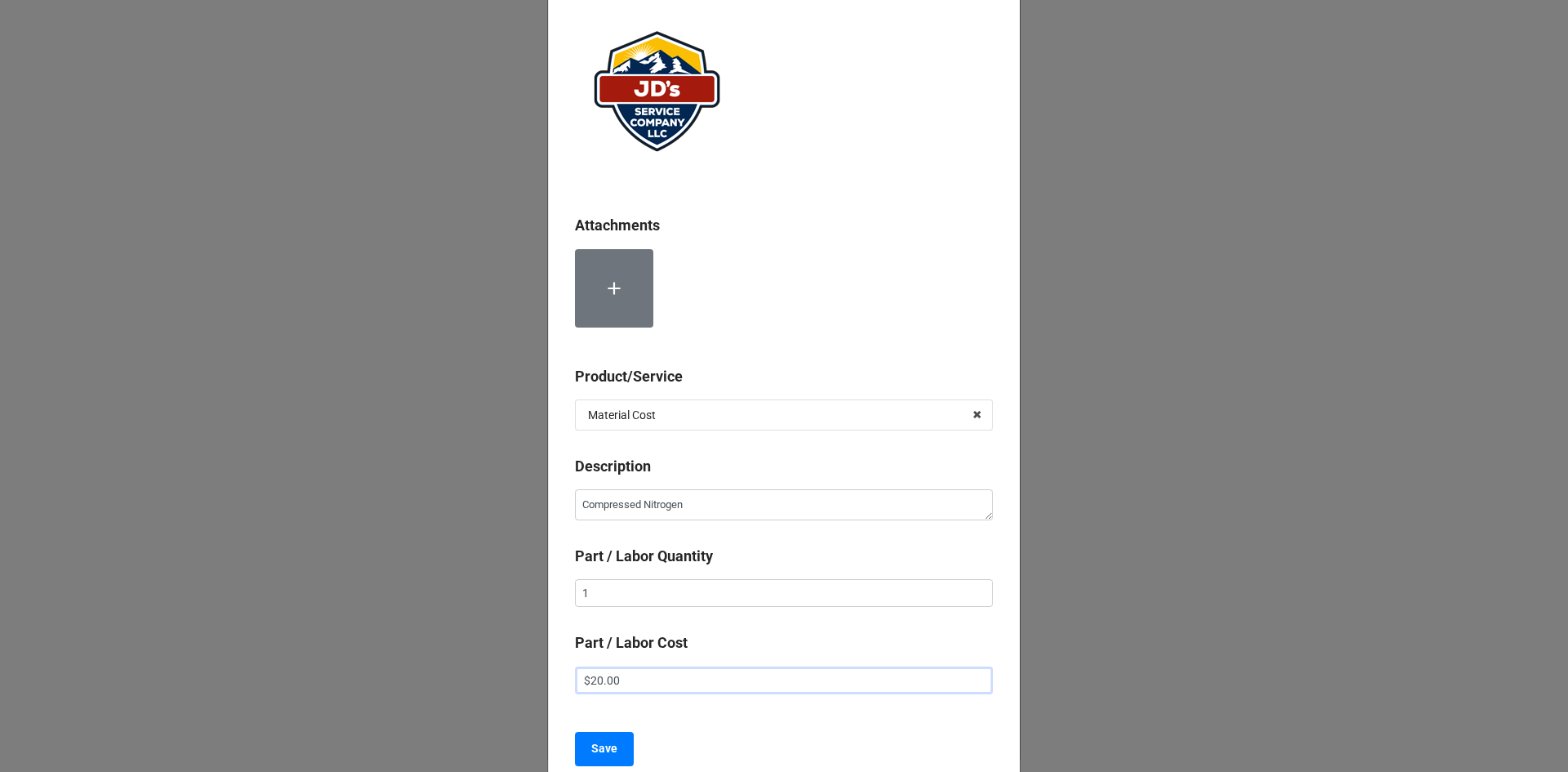
scroll to position [174, 0]
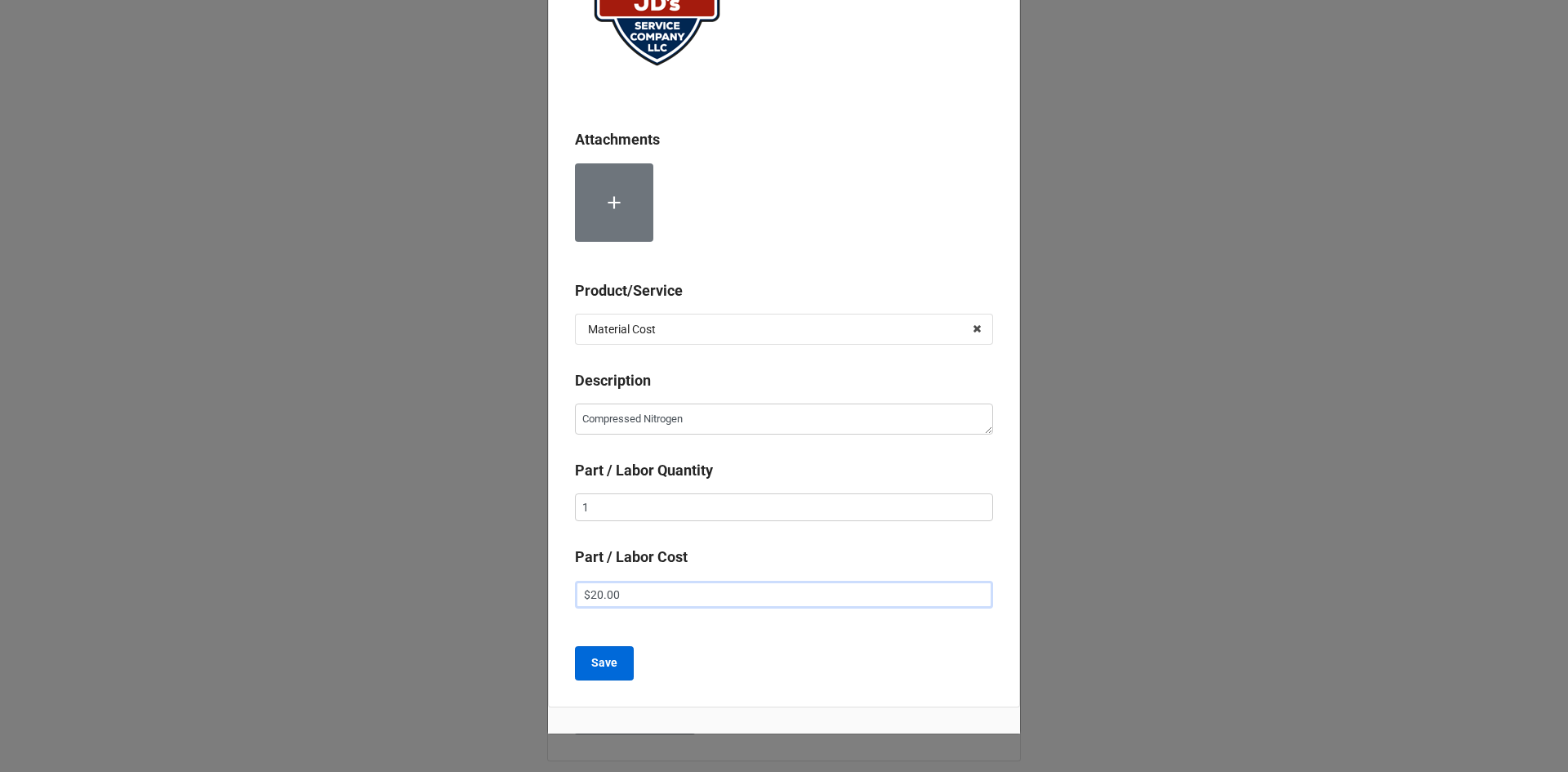
type input "$20.00"
click at [610, 668] on b "Save" at bounding box center [605, 662] width 26 height 17
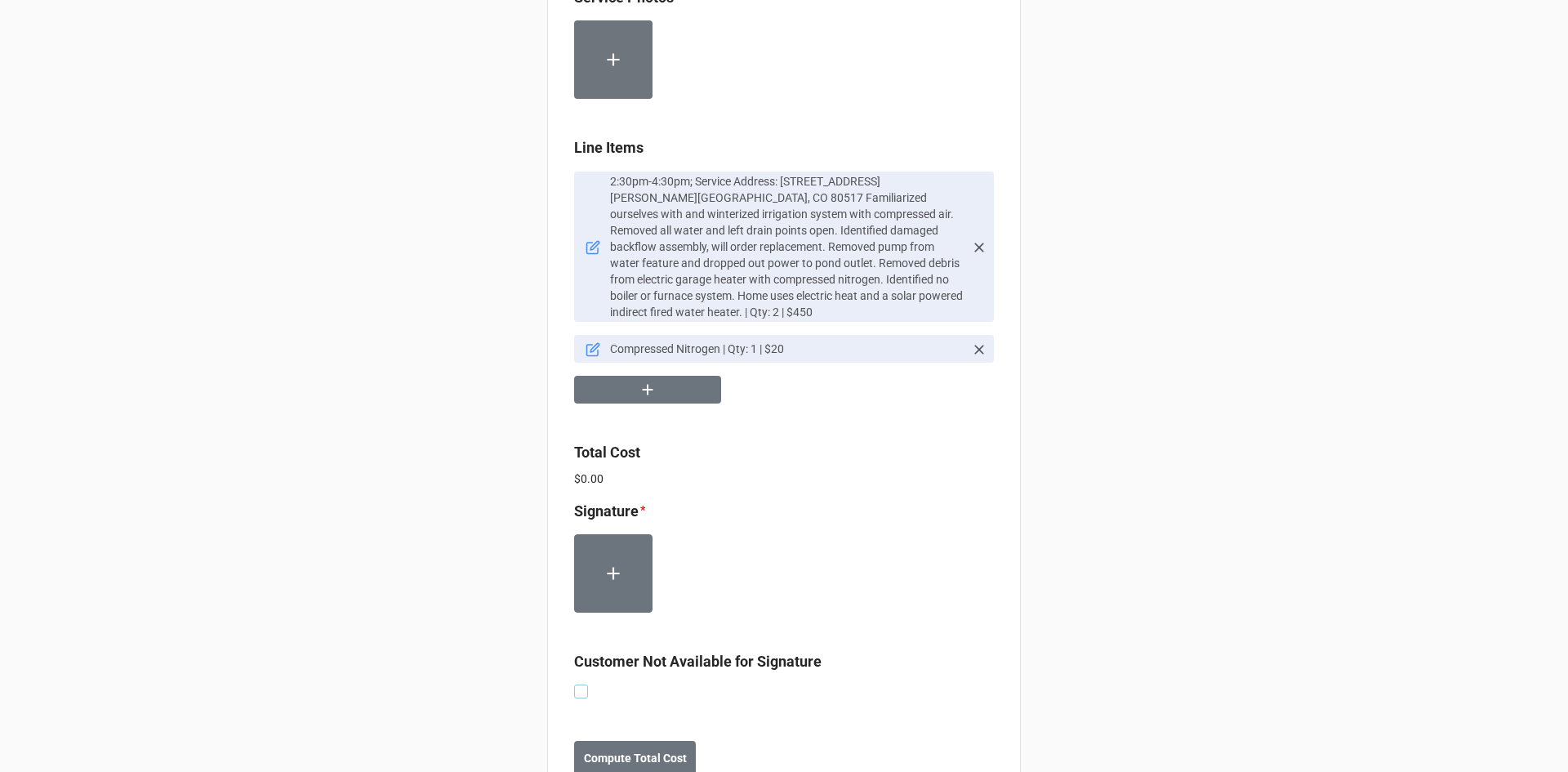
click at [575, 684] on label at bounding box center [581, 684] width 14 height 0
checkbox input "true"
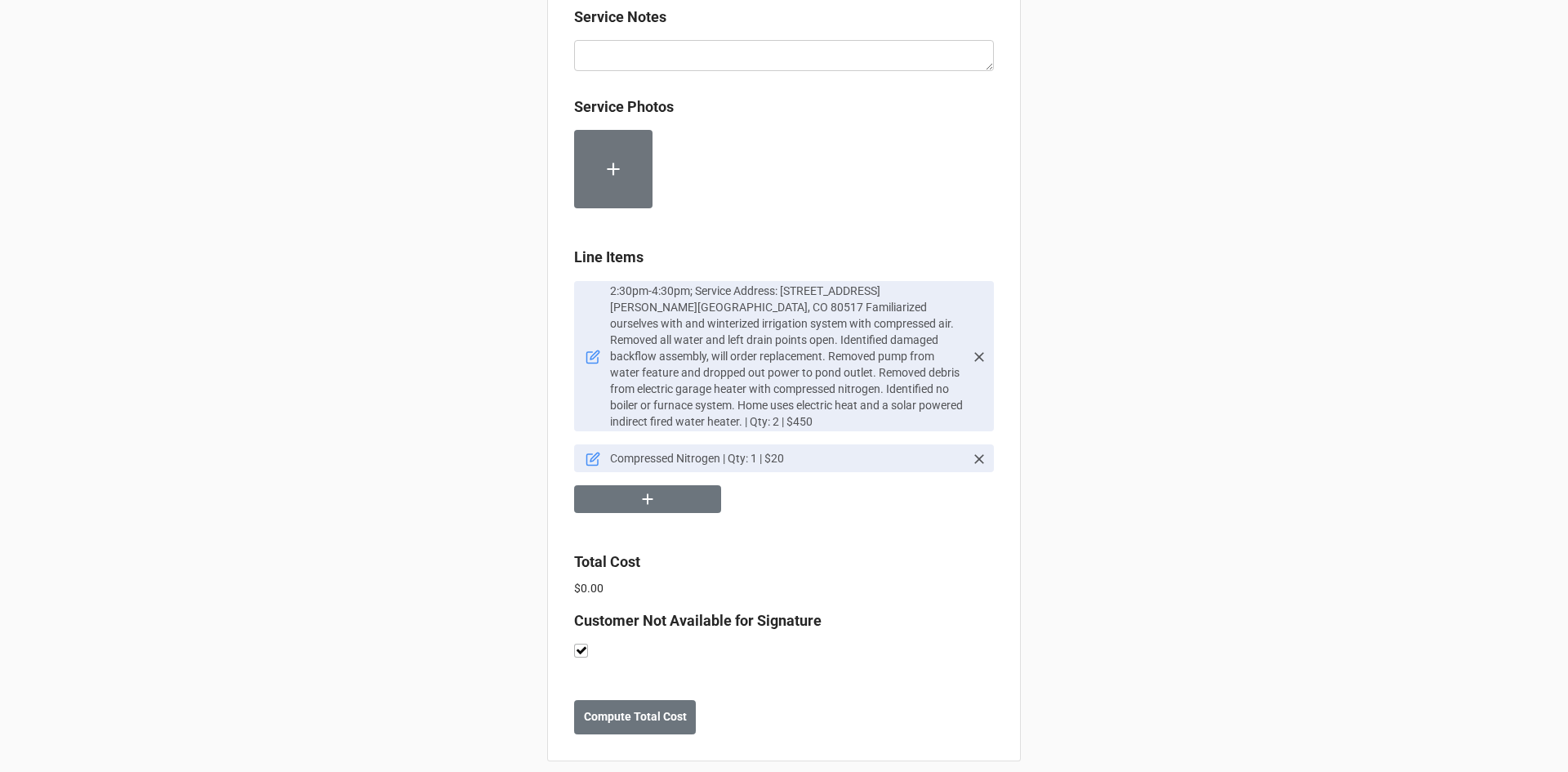
click at [883, 550] on label "Total Cost" at bounding box center [784, 561] width 420 height 23
click at [659, 708] on b "Compute Total Cost" at bounding box center [635, 716] width 103 height 17
click at [595, 713] on button "Save" at bounding box center [604, 717] width 59 height 34
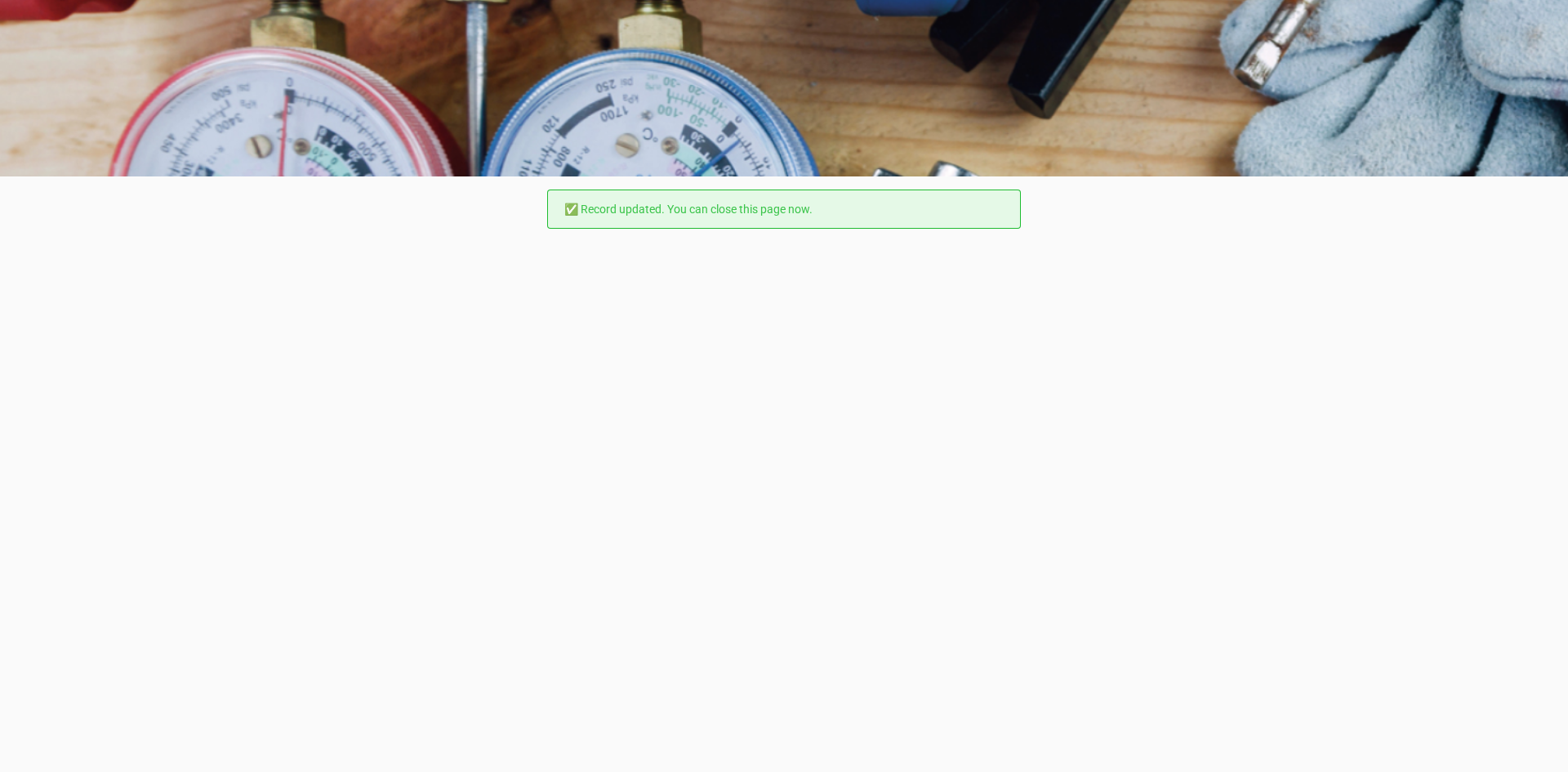
scroll to position [0, 0]
